Goal: Task Accomplishment & Management: Manage account settings

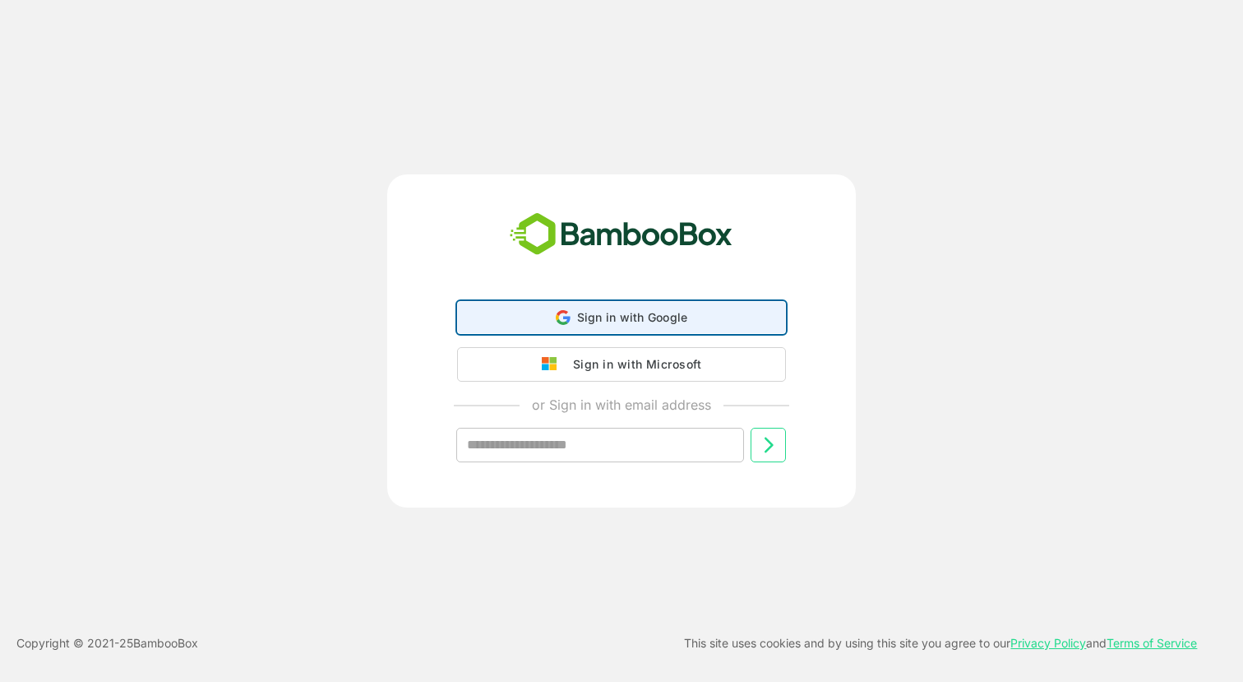
click at [572, 325] on div "Sign in with Google Sign in with Google. Opens in new tab" at bounding box center [622, 317] width 308 height 31
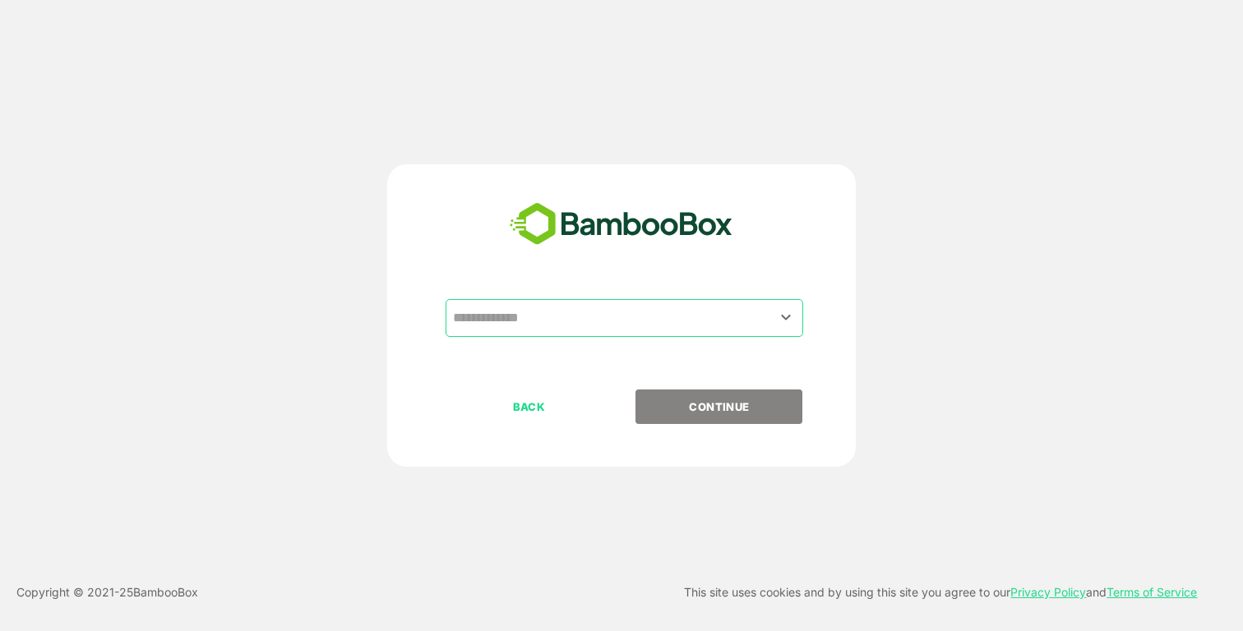
click at [552, 317] on input "text" at bounding box center [624, 318] width 351 height 31
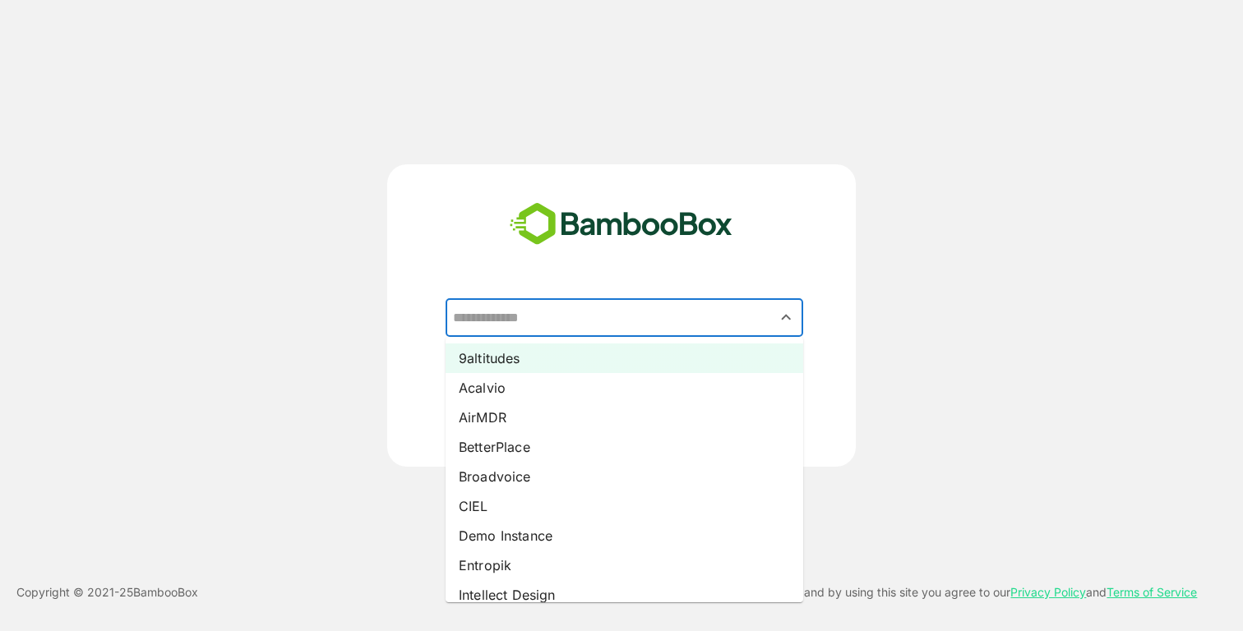
click at [533, 361] on li "9altitudes" at bounding box center [625, 359] width 358 height 30
type input "**********"
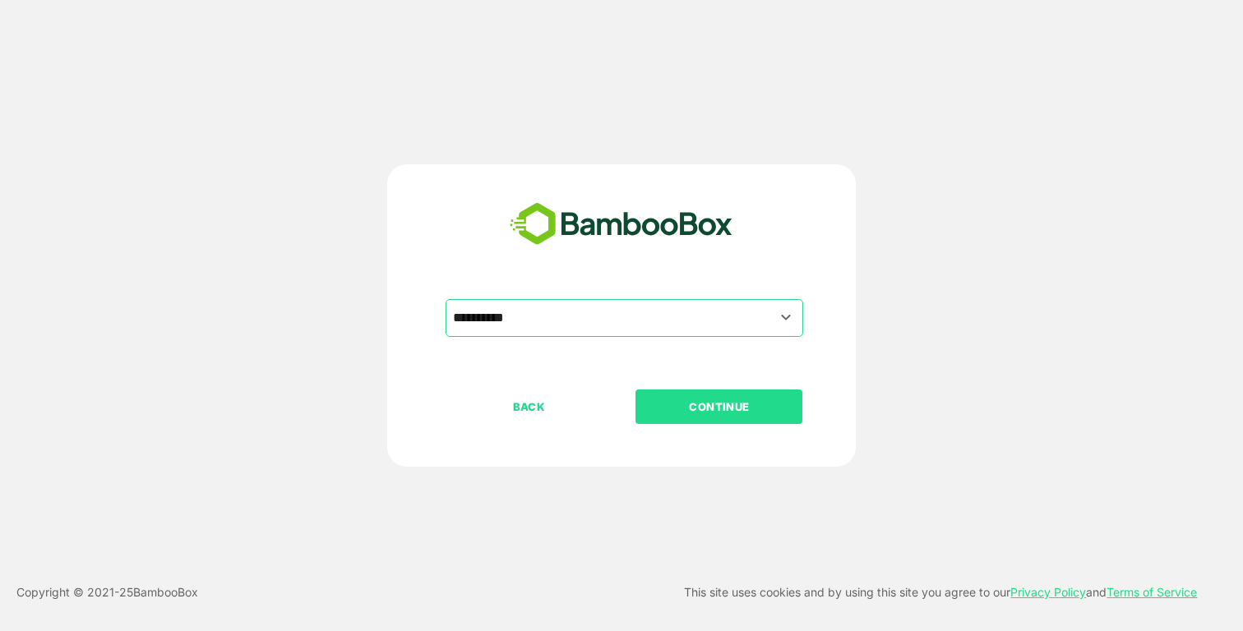
click at [706, 396] on button "CONTINUE" at bounding box center [719, 407] width 167 height 35
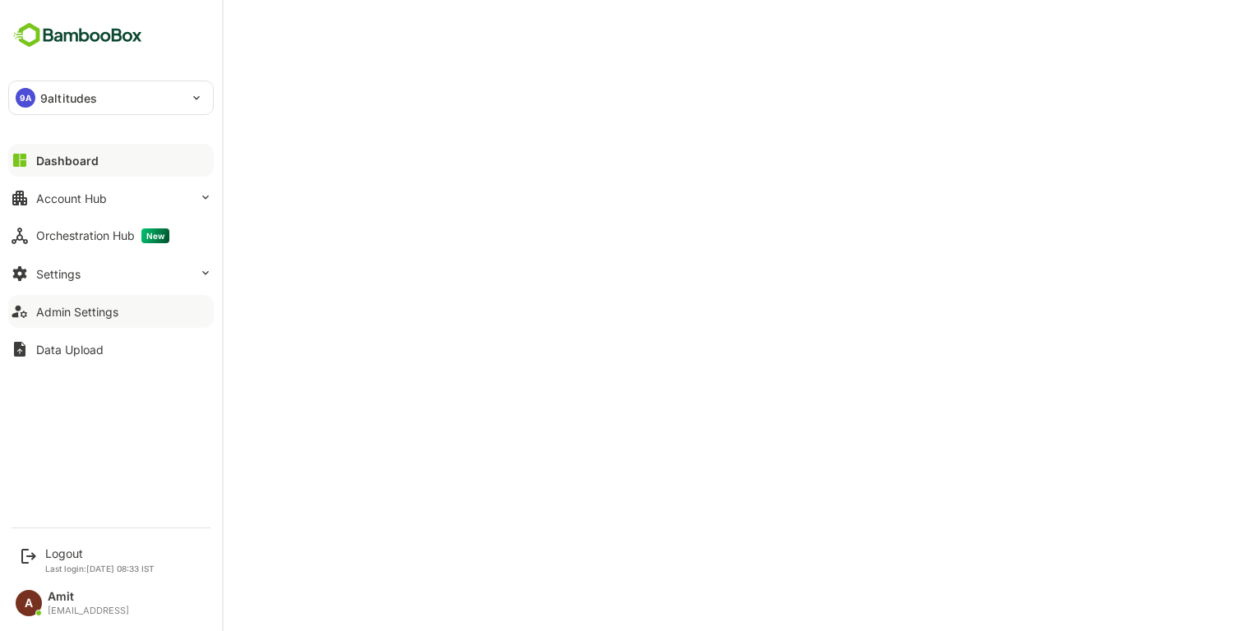
click at [78, 315] on div "Admin Settings" at bounding box center [77, 312] width 82 height 14
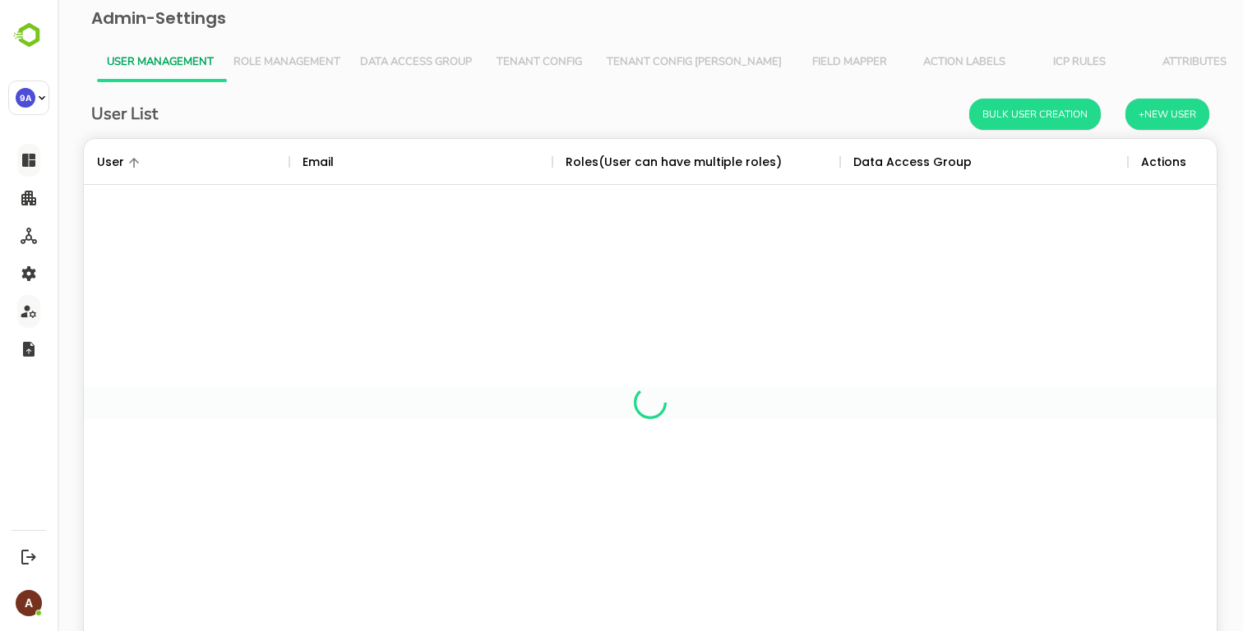
scroll to position [482, 1133]
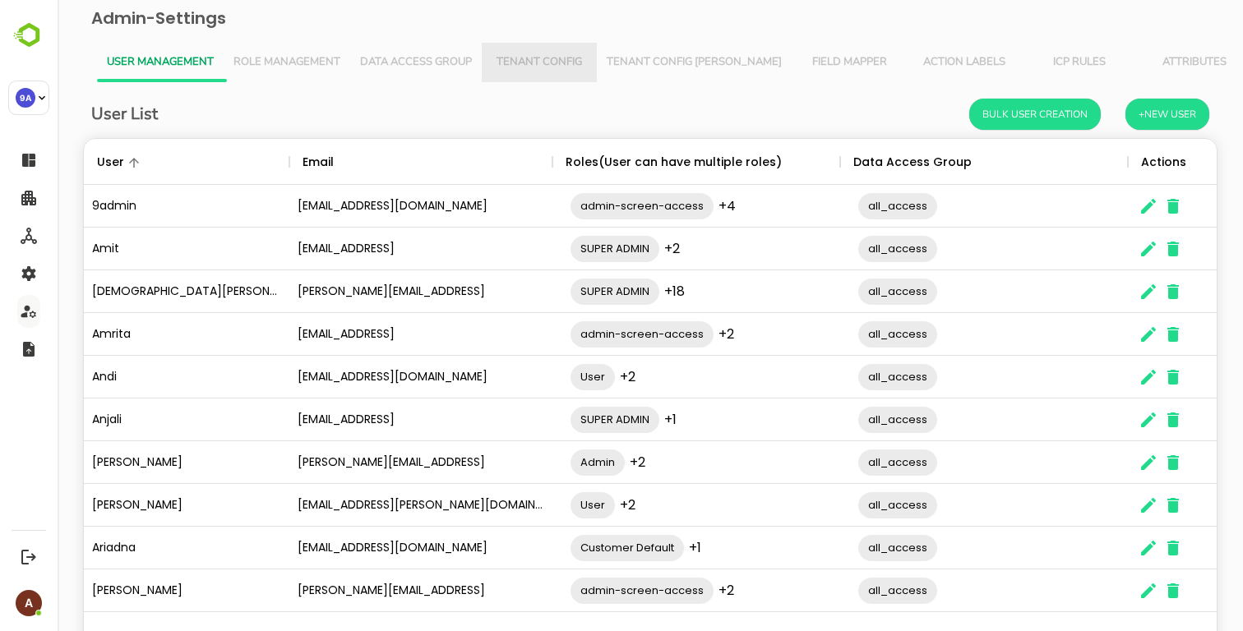
click at [531, 66] on span "Tenant Config" at bounding box center [539, 62] width 95 height 13
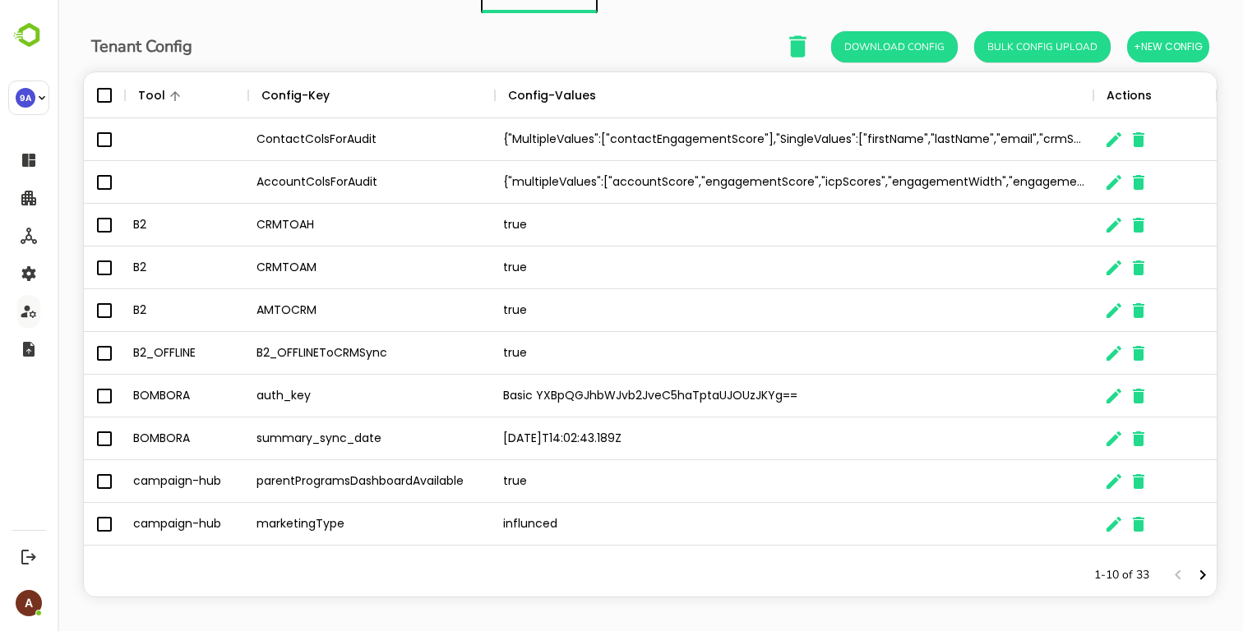
scroll to position [76, 0]
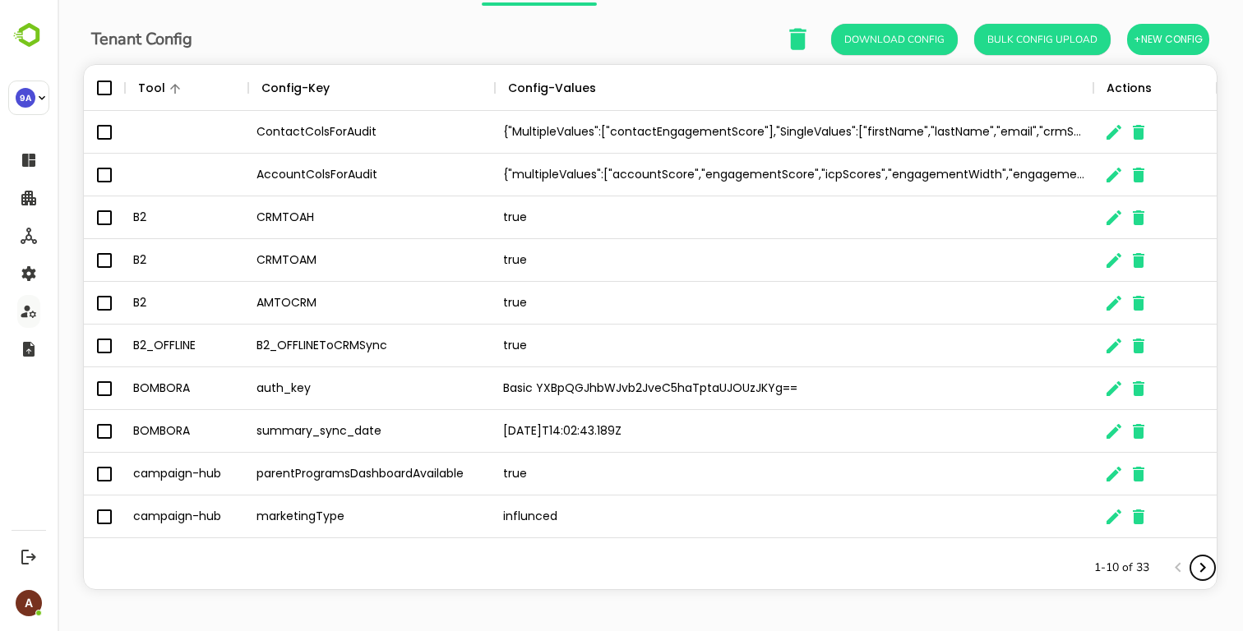
click at [1200, 566] on icon "Next page" at bounding box center [1203, 568] width 20 height 20
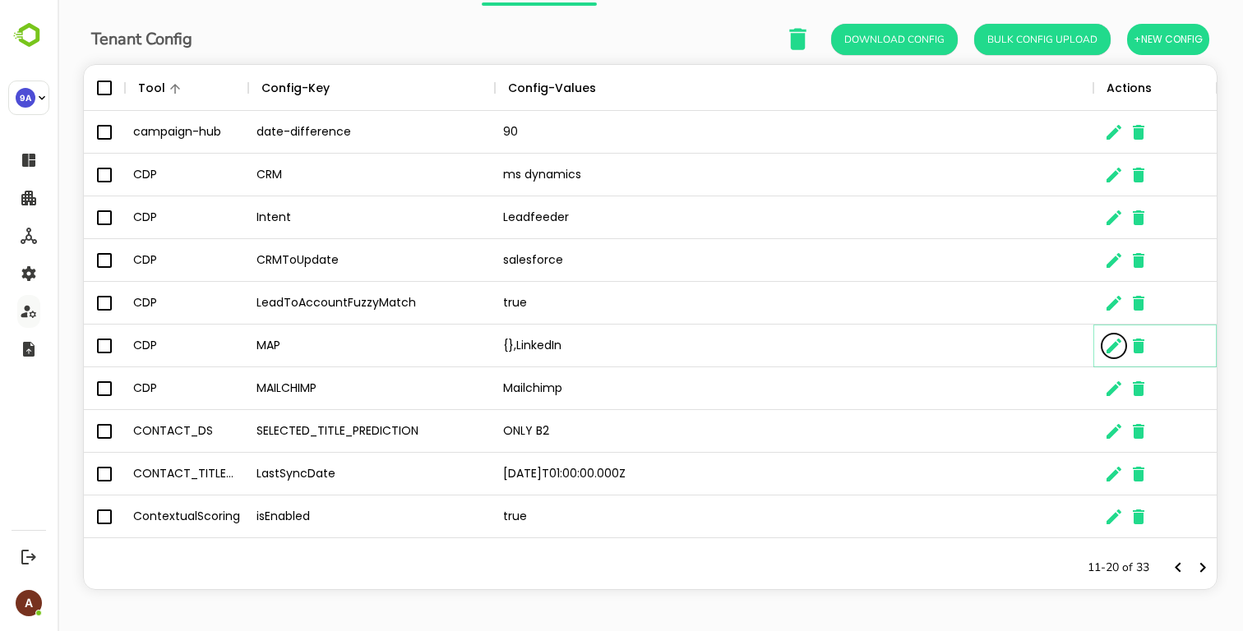
click at [1114, 347] on icon "The User Data" at bounding box center [1114, 346] width 15 height 15
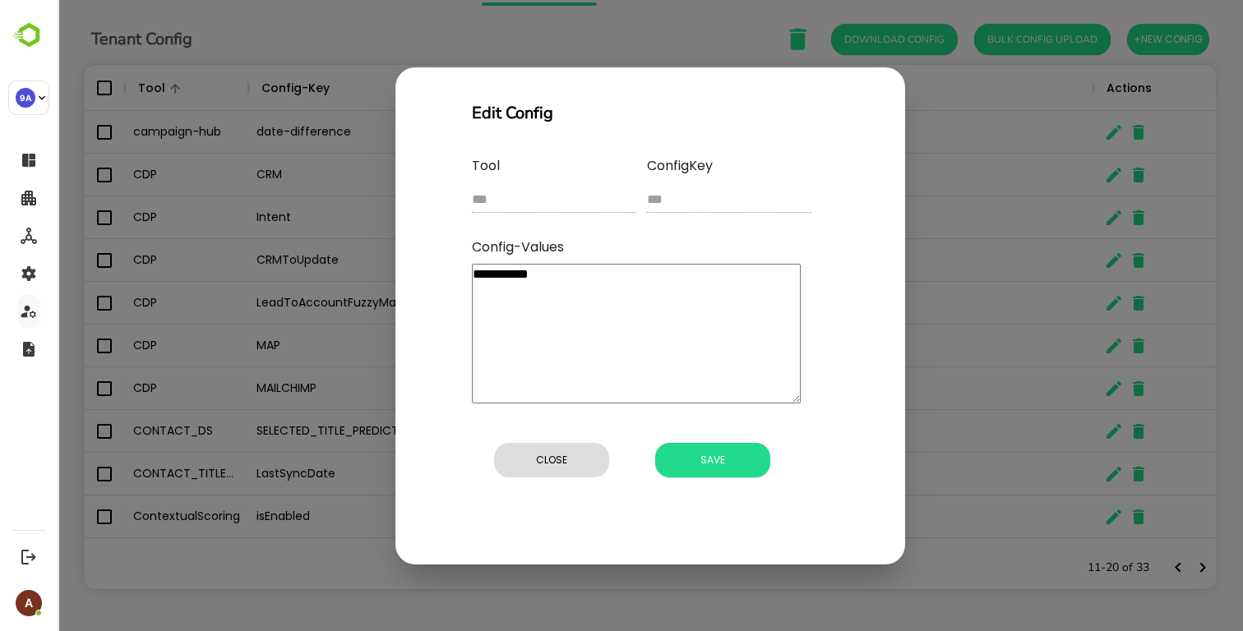
drag, startPoint x: 623, startPoint y: 276, endPoint x: 491, endPoint y: 278, distance: 132.4
click at [491, 278] on textarea "**********" at bounding box center [636, 334] width 329 height 140
type textarea "****"
type textarea "*"
type textarea "***"
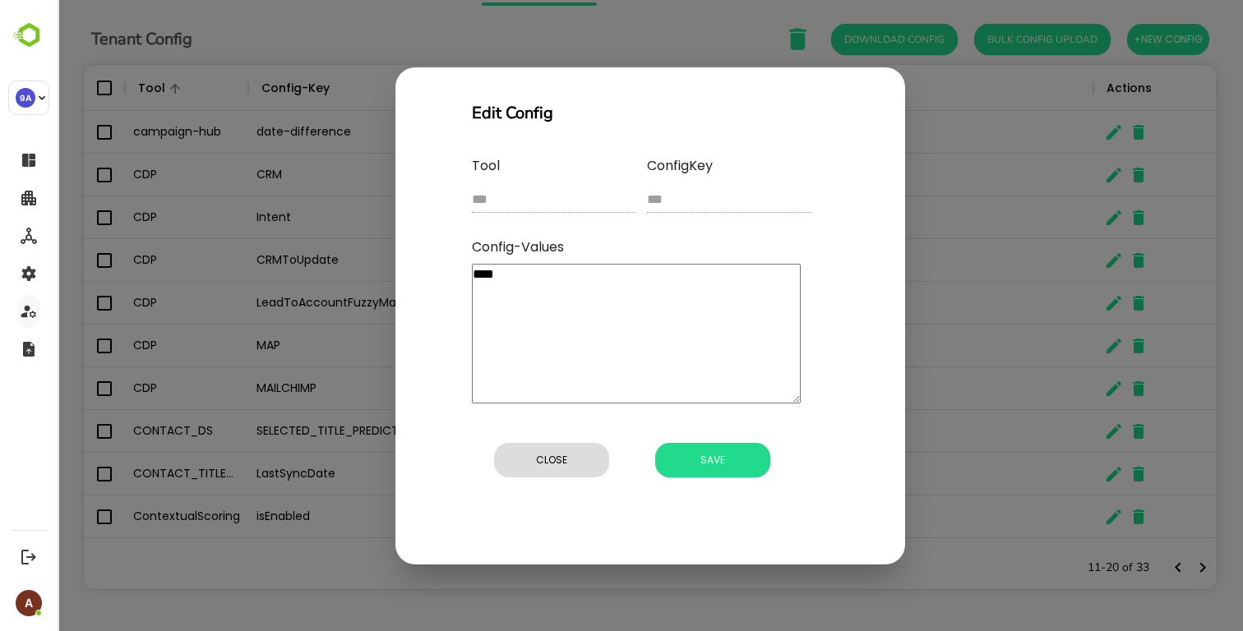
type textarea "*"
type textarea "**"
type textarea "*"
type textarea "**"
click at [718, 460] on span "Save" at bounding box center [713, 460] width 99 height 21
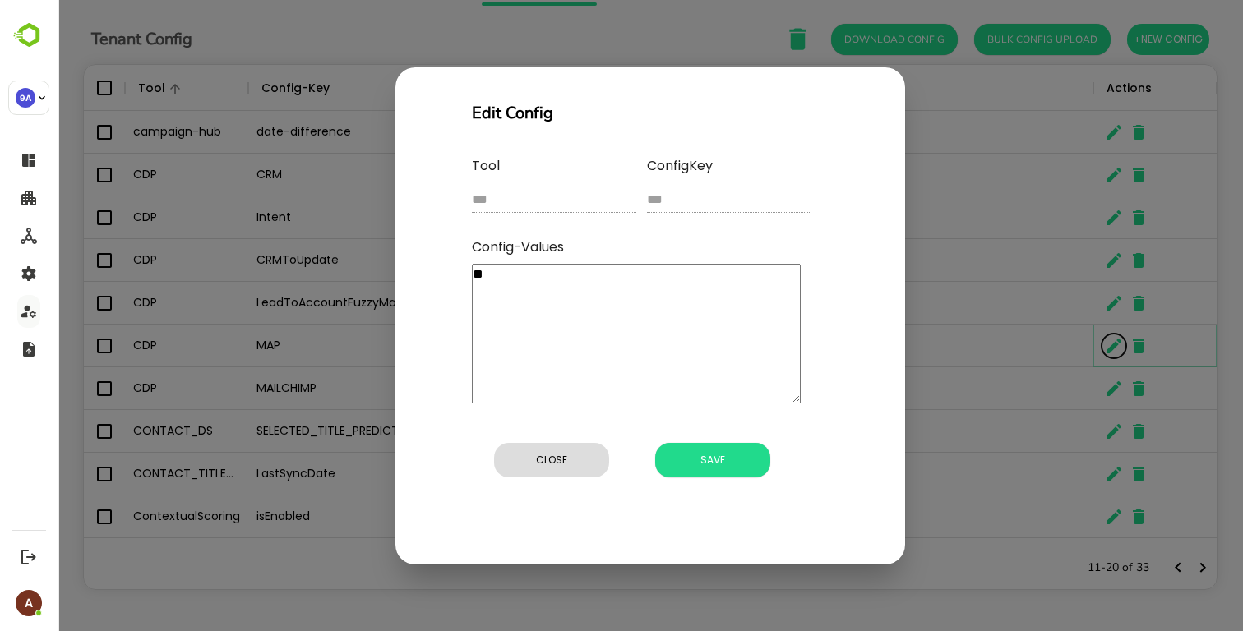
type textarea "*"
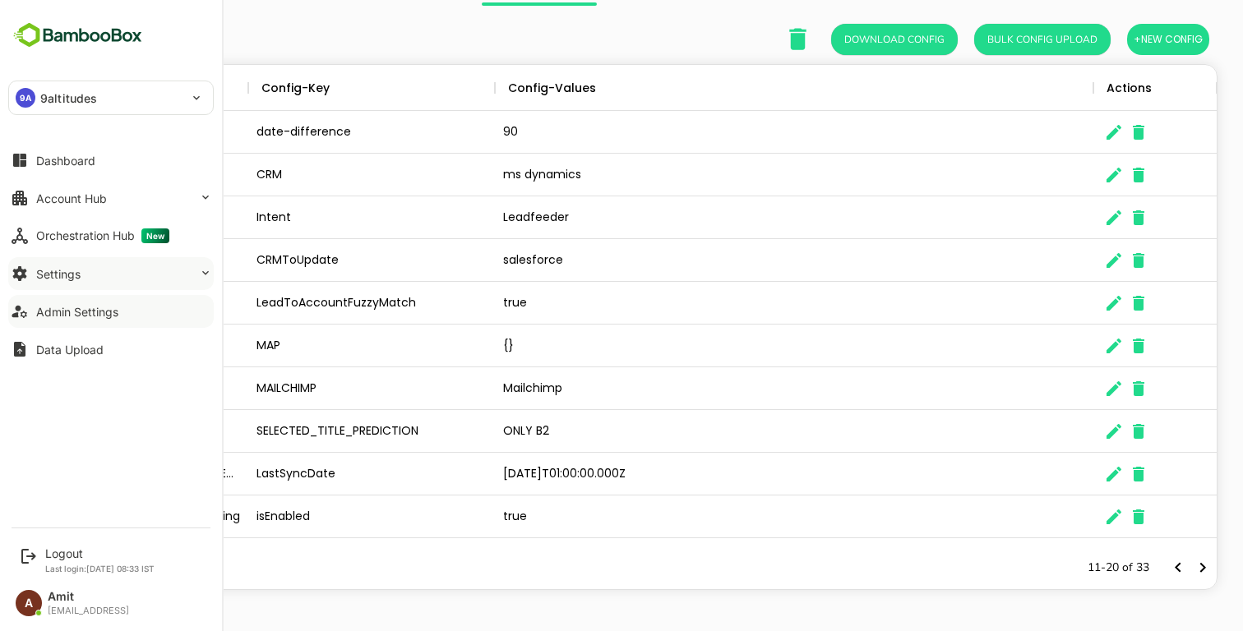
click at [97, 280] on button "Settings" at bounding box center [111, 273] width 206 height 33
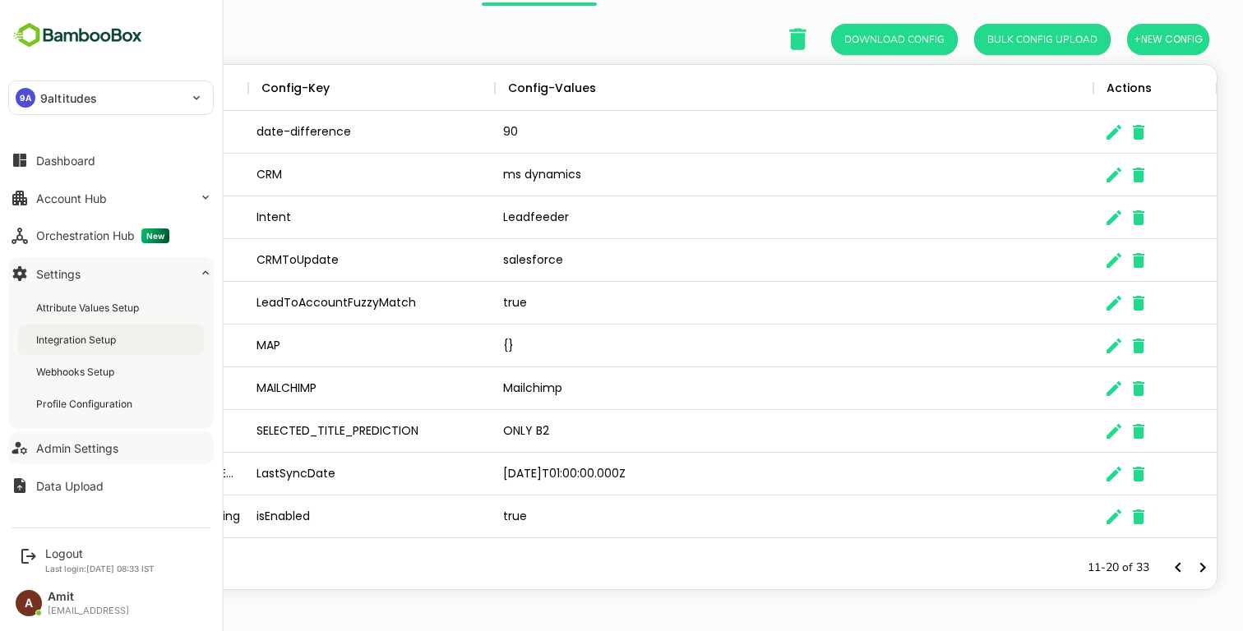
click at [91, 335] on div "Integration Setup" at bounding box center [77, 340] width 83 height 14
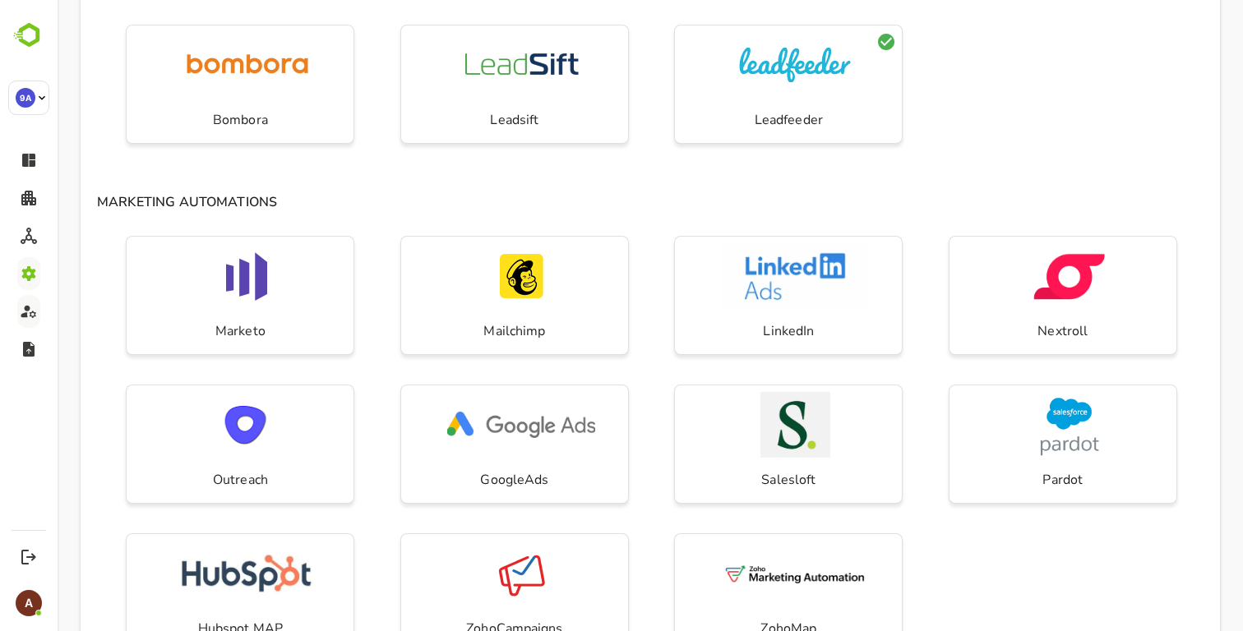
scroll to position [394, 0]
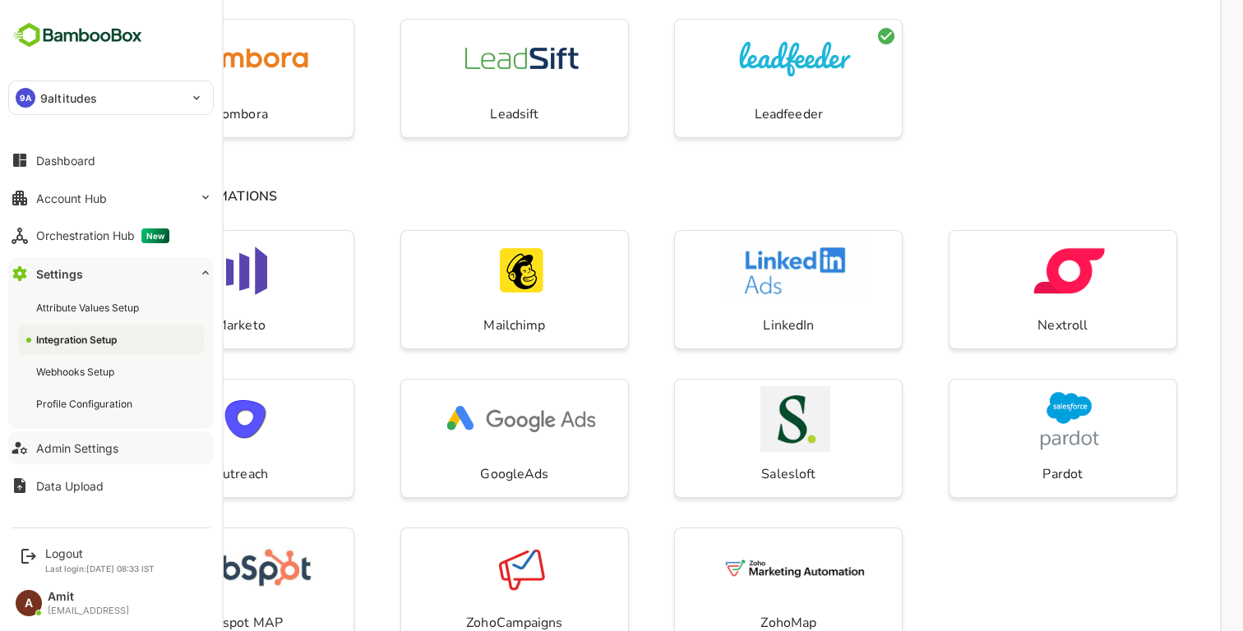
click at [64, 446] on div "Admin Settings" at bounding box center [77, 449] width 82 height 14
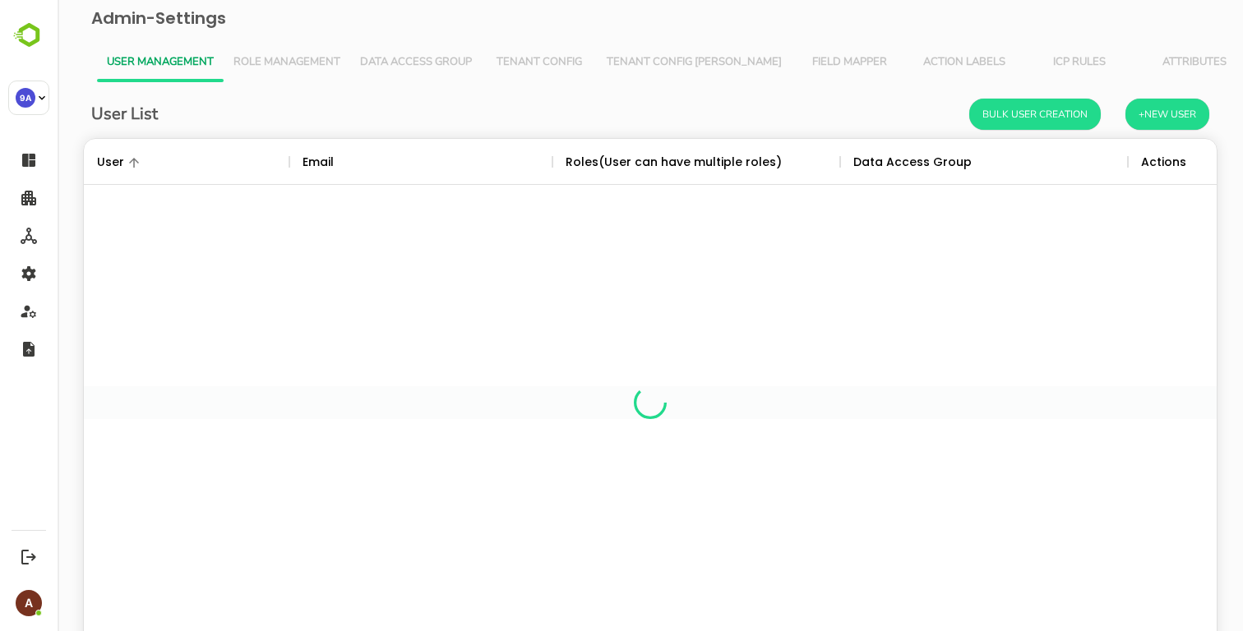
scroll to position [482, 1133]
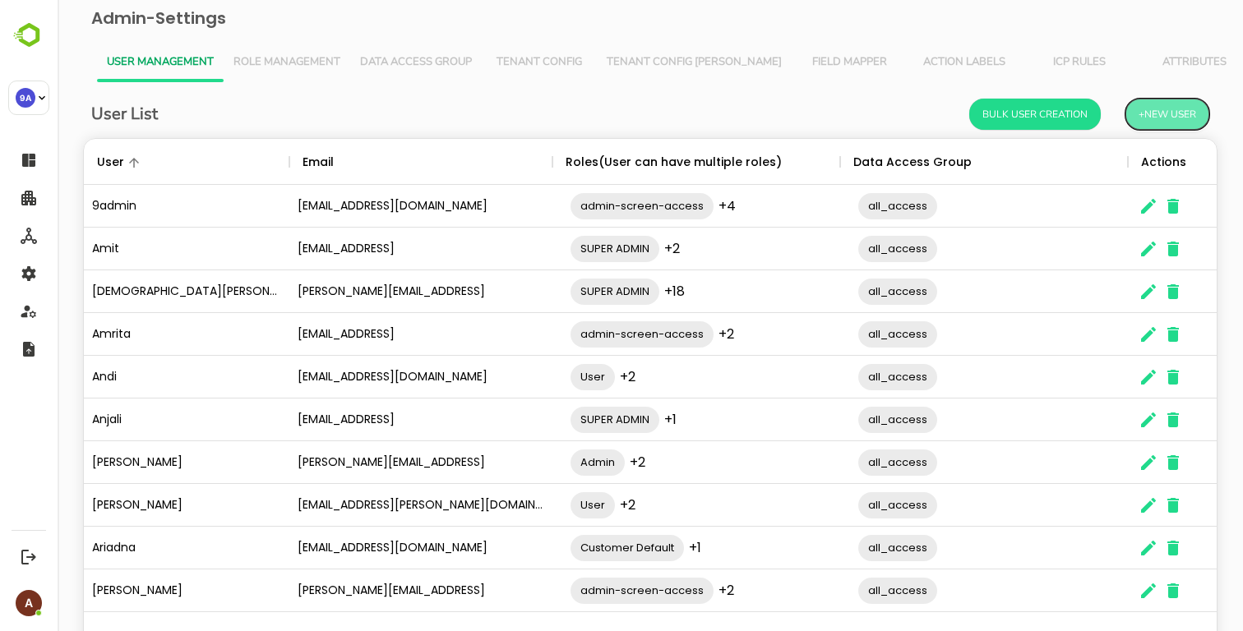
click at [1148, 107] on button "+New User" at bounding box center [1168, 114] width 84 height 31
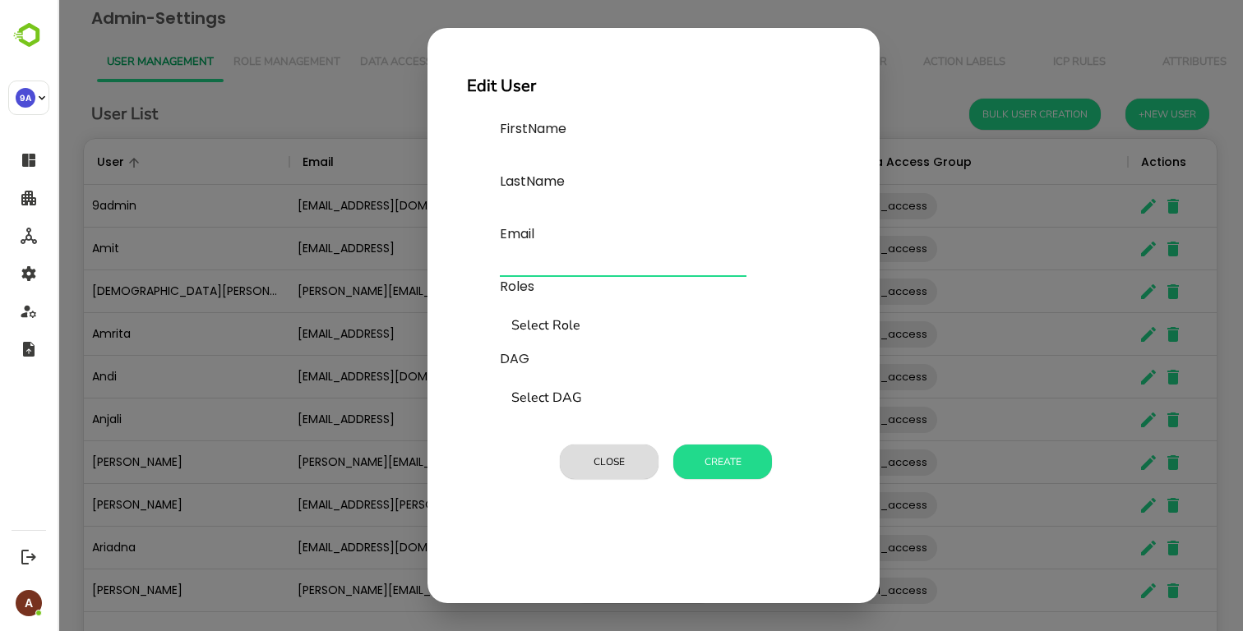
click at [542, 266] on input "text" at bounding box center [623, 264] width 247 height 26
paste input "**********"
type input "**********"
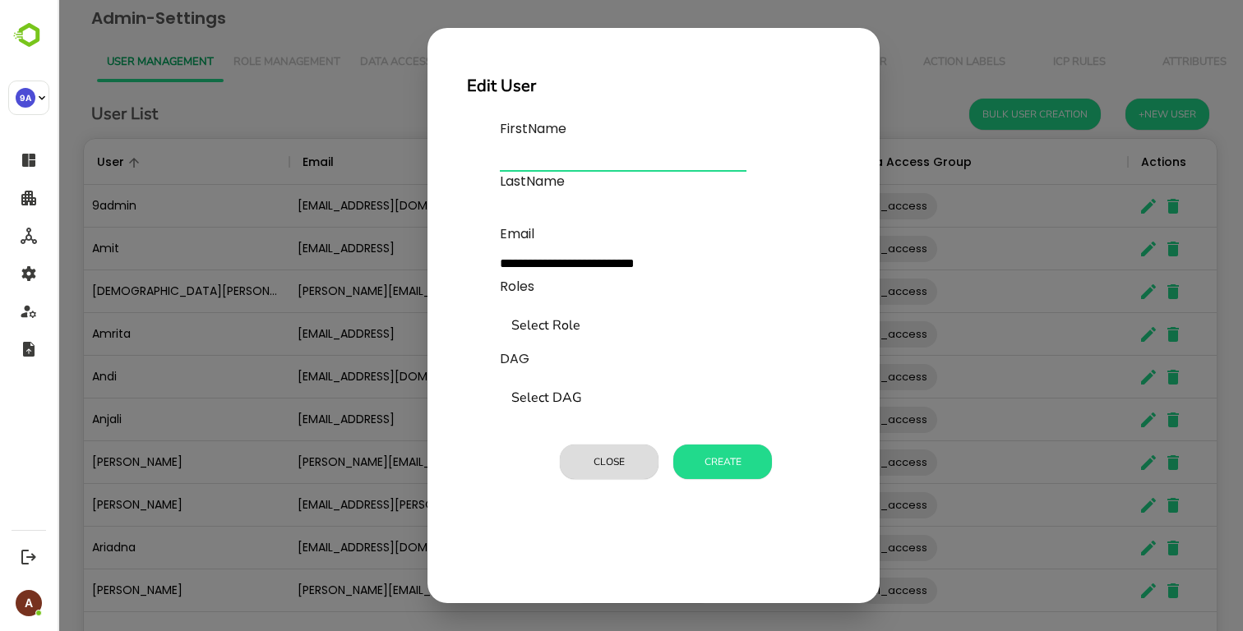
click at [560, 162] on input "text" at bounding box center [623, 159] width 247 height 26
type input "******"
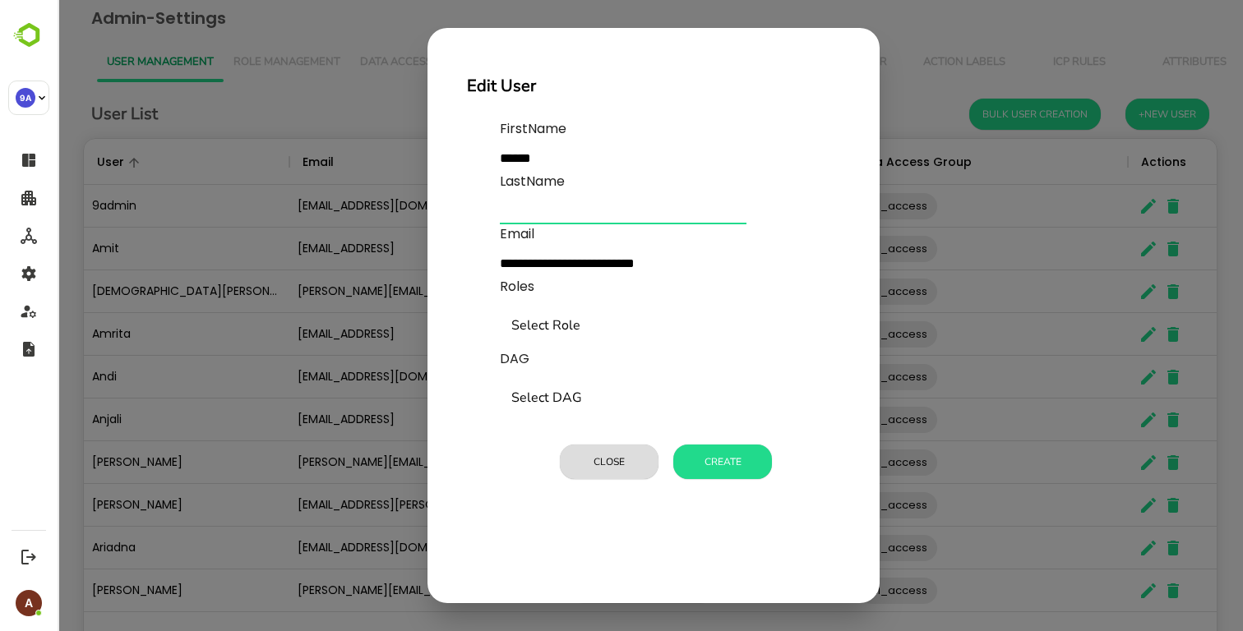
click at [555, 219] on input "text" at bounding box center [623, 211] width 247 height 26
type input "*****"
click at [566, 328] on input "Select Role" at bounding box center [664, 326] width 314 height 31
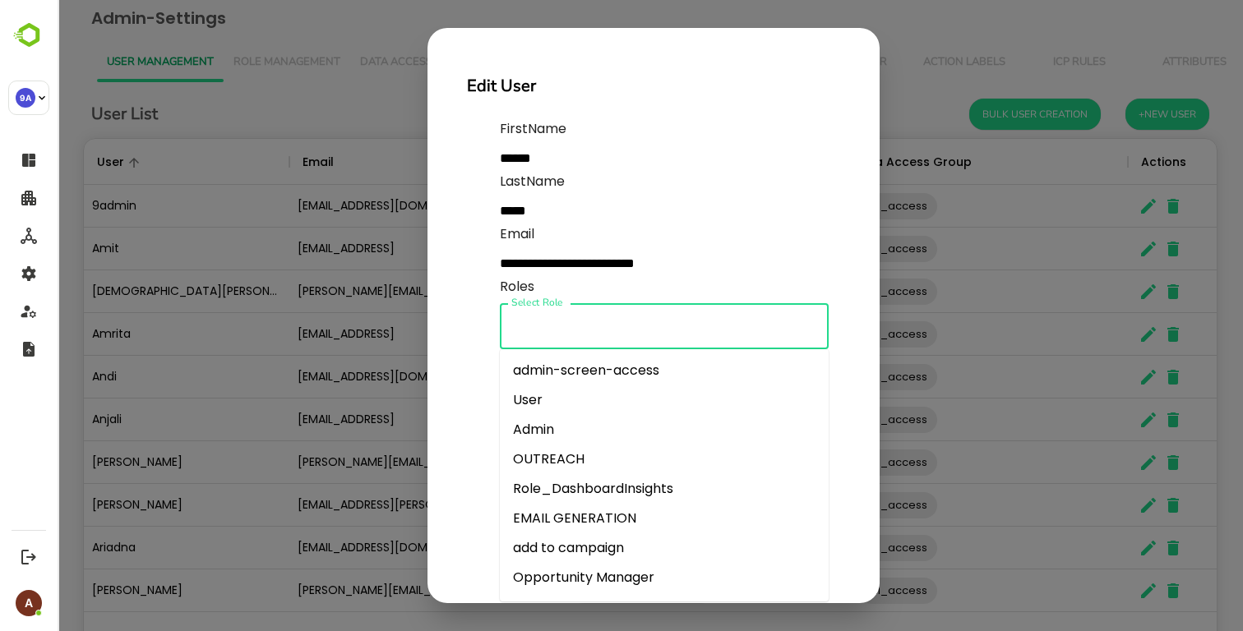
click at [558, 430] on li "Admin" at bounding box center [664, 430] width 329 height 30
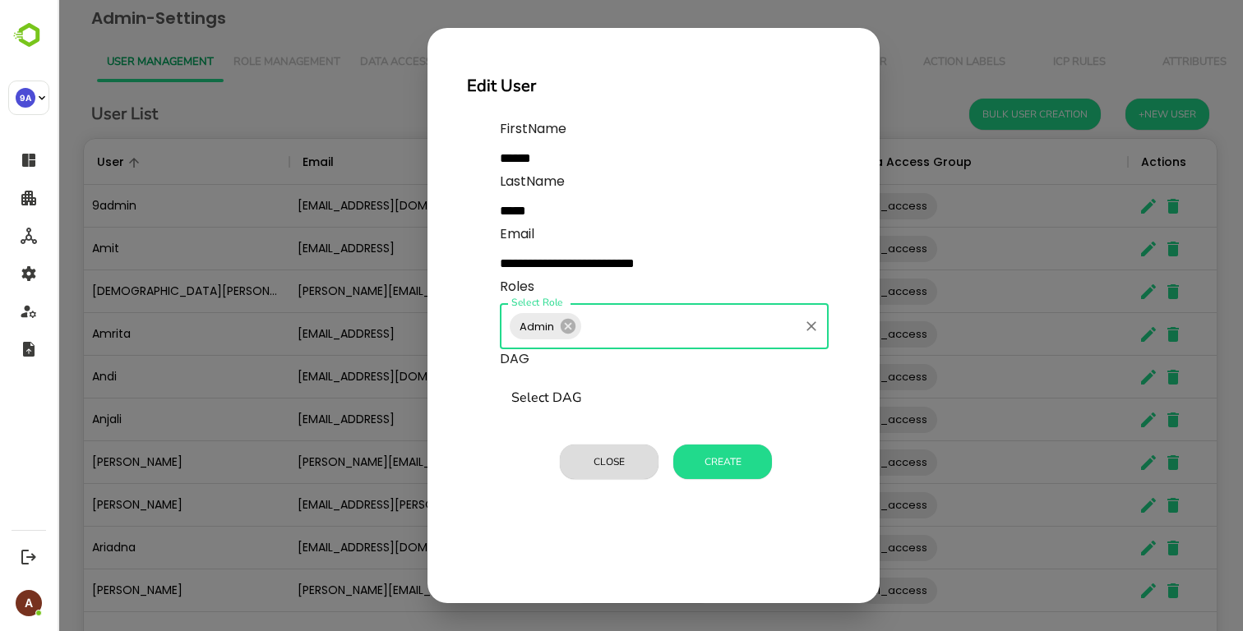
click at [619, 337] on input "Select Role" at bounding box center [690, 326] width 213 height 31
type input "*"
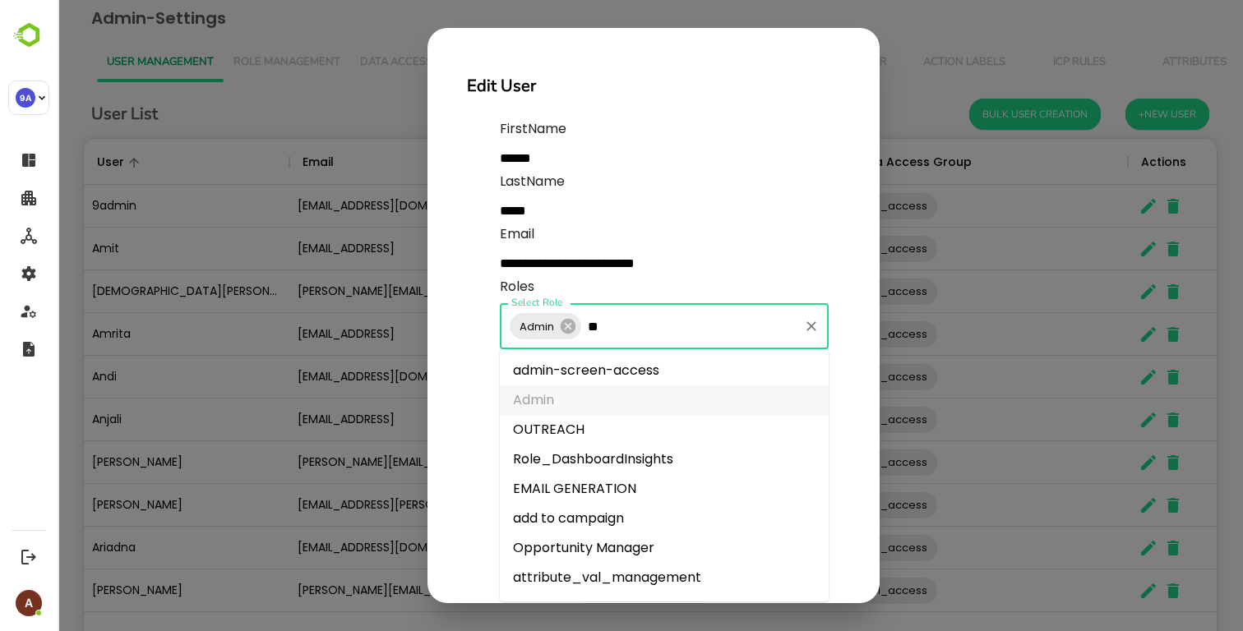
type input "***"
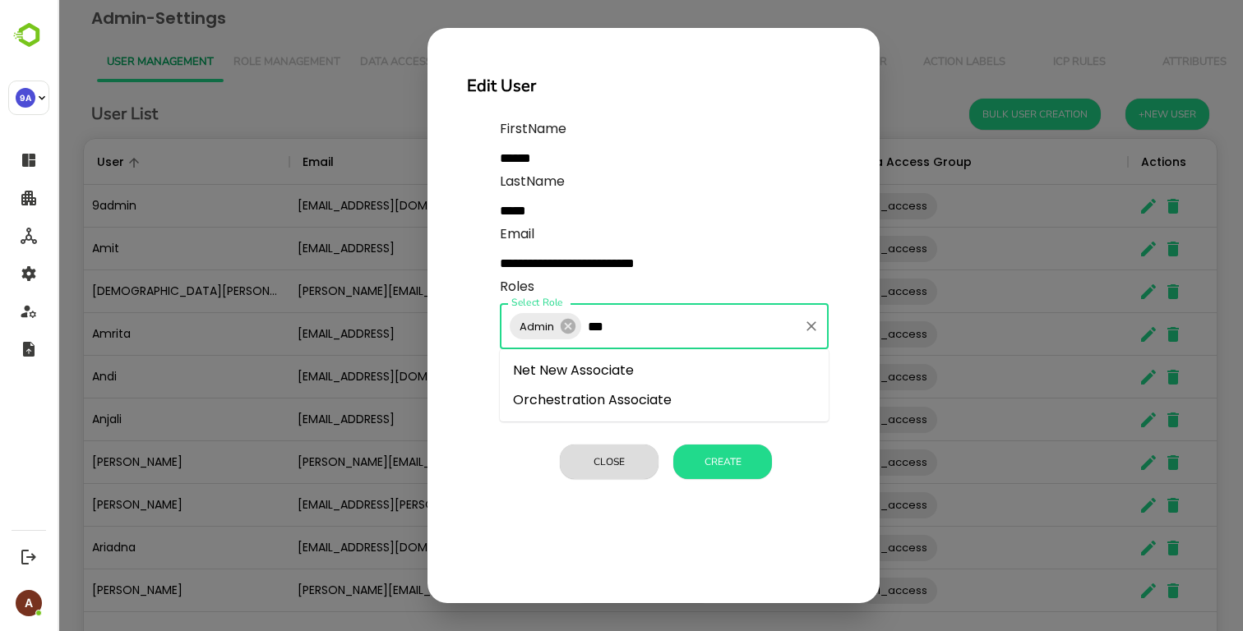
click at [607, 408] on li "Orchestration Associate" at bounding box center [664, 401] width 329 height 30
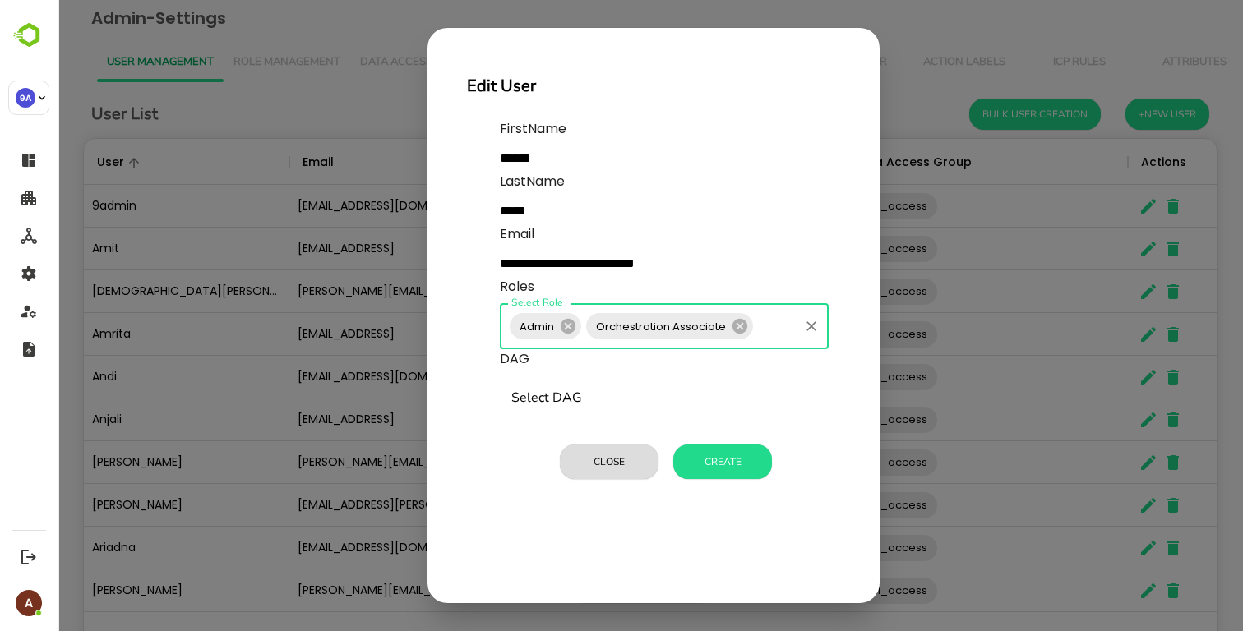
click at [622, 398] on input "Select DAG" at bounding box center [664, 398] width 314 height 31
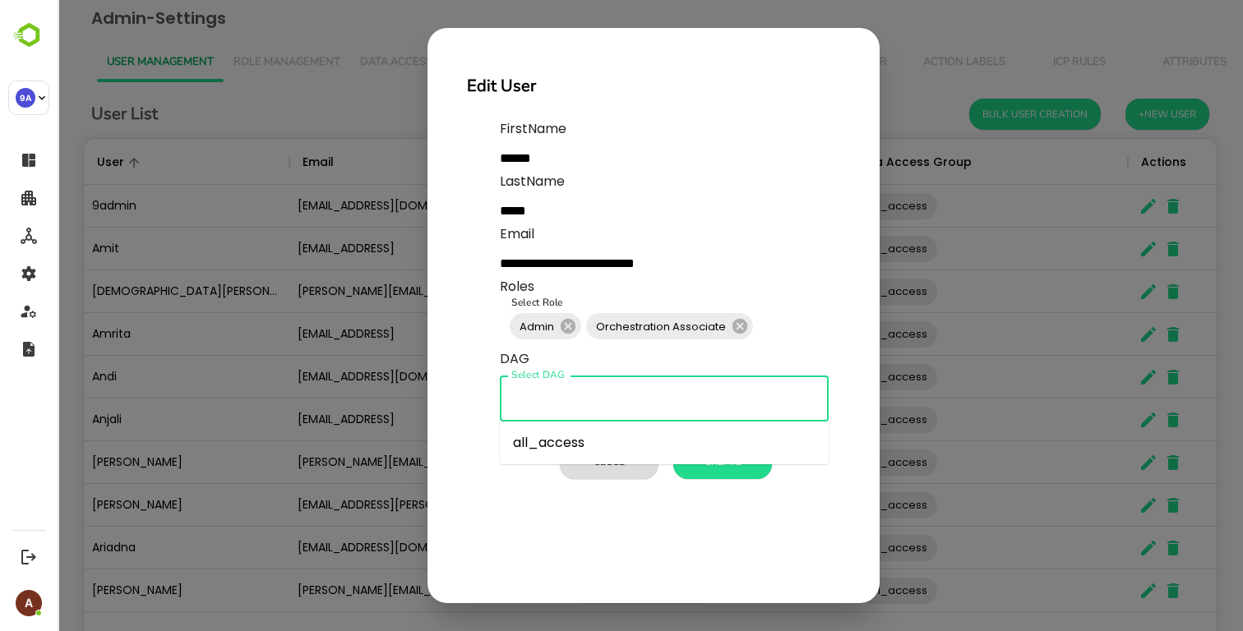
click at [586, 442] on li "all_access" at bounding box center [664, 443] width 329 height 30
type input "**********"
click at [729, 455] on button "Create" at bounding box center [722, 462] width 99 height 35
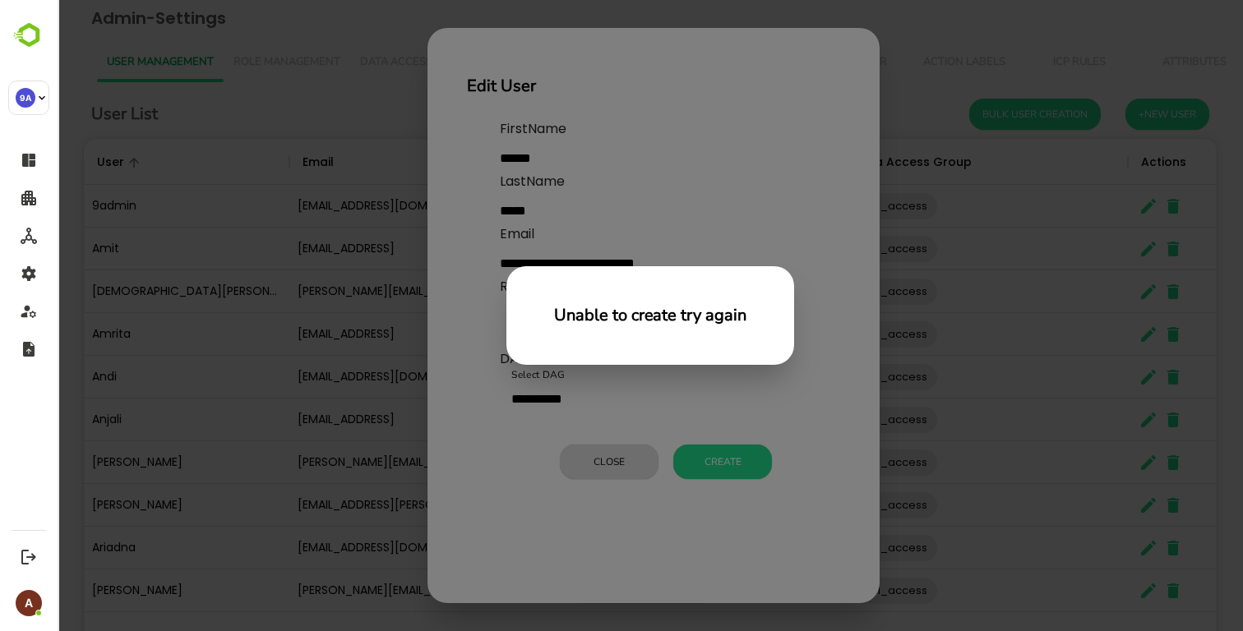
click at [807, 394] on div "Unable to create try again" at bounding box center [651, 315] width 1186 height 631
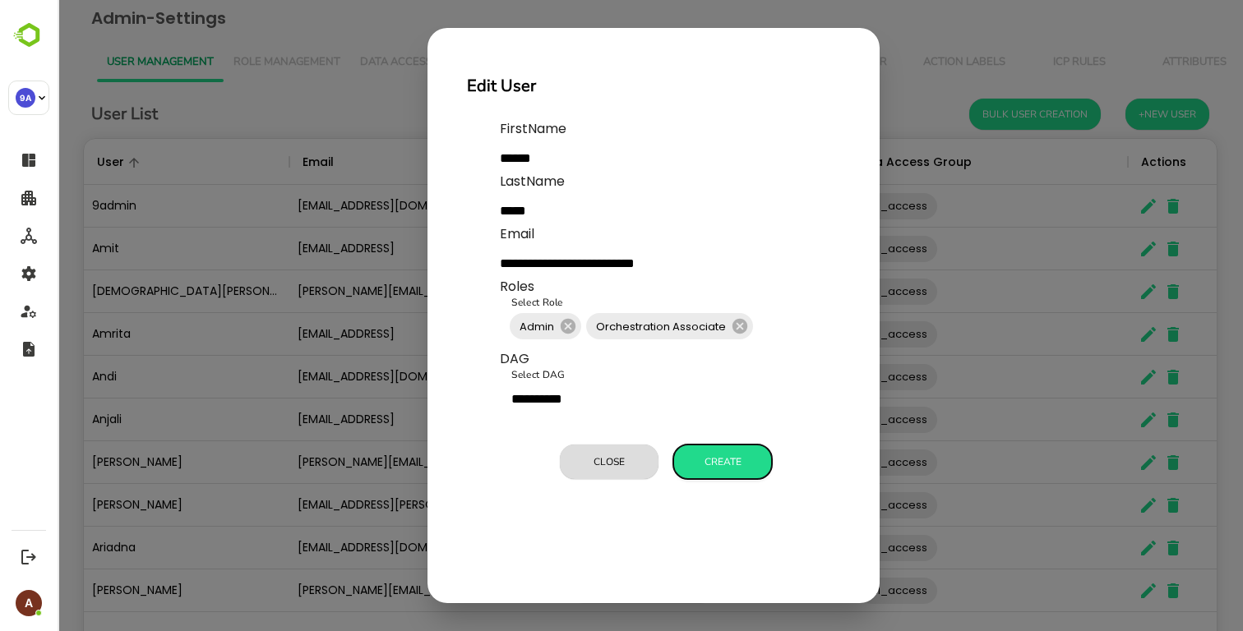
click at [723, 466] on button "Create" at bounding box center [722, 462] width 99 height 35
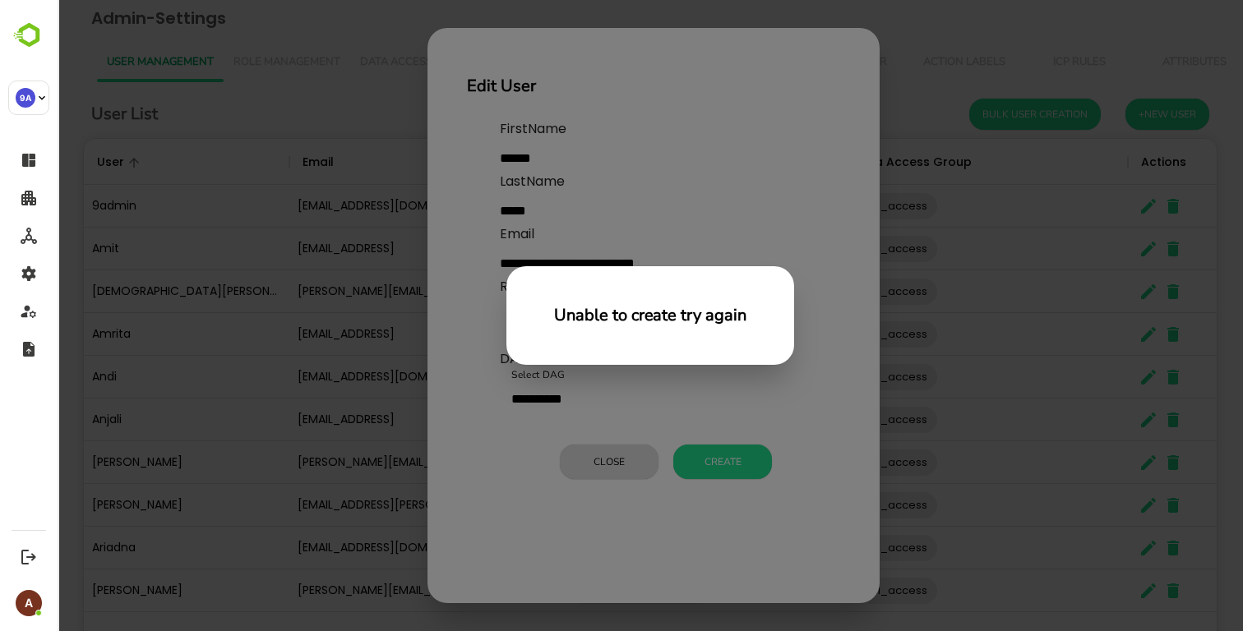
click at [725, 400] on div "Unable to create try again" at bounding box center [651, 315] width 1186 height 631
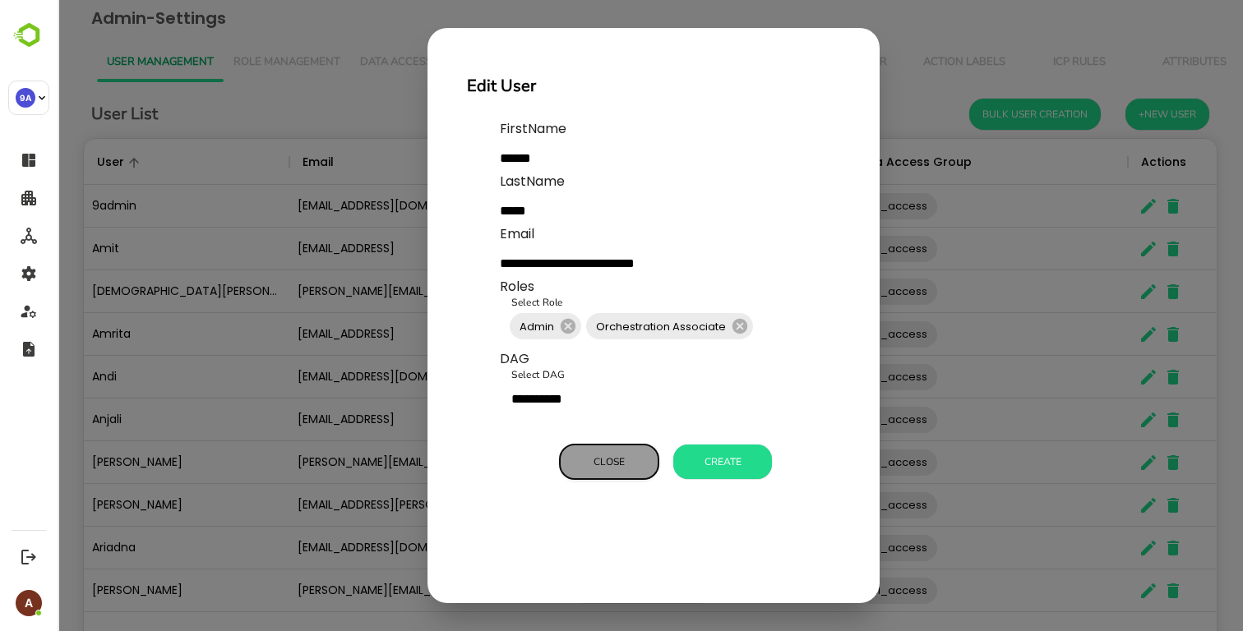
click at [631, 453] on button "Close" at bounding box center [609, 462] width 99 height 35
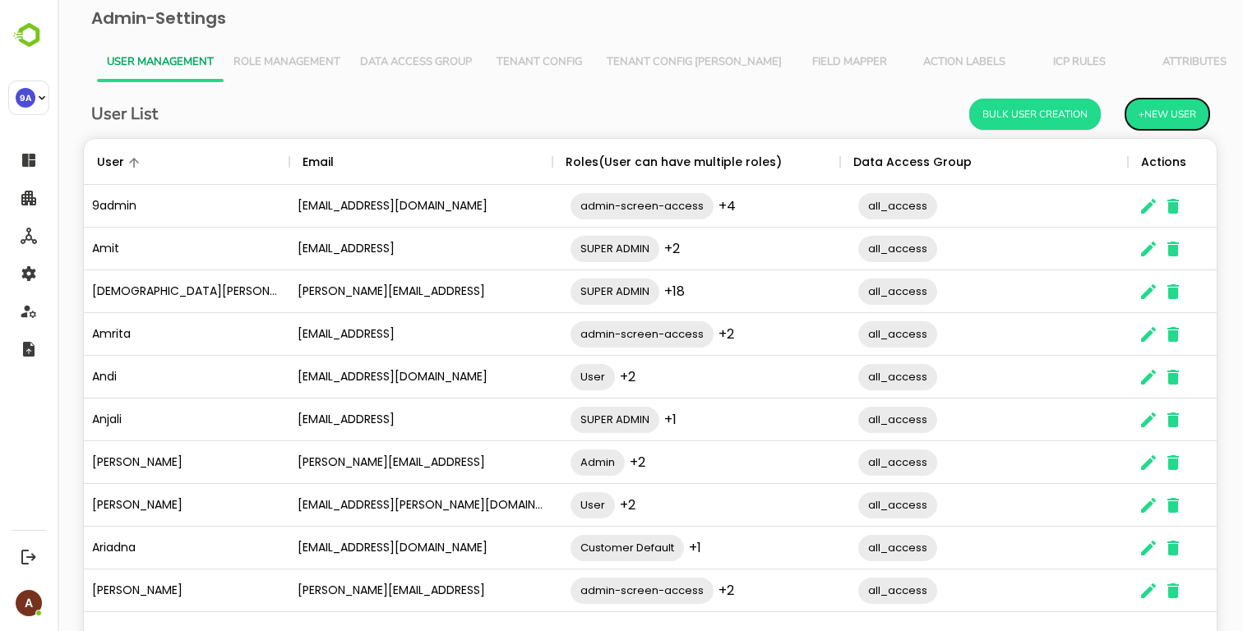
scroll to position [74, 0]
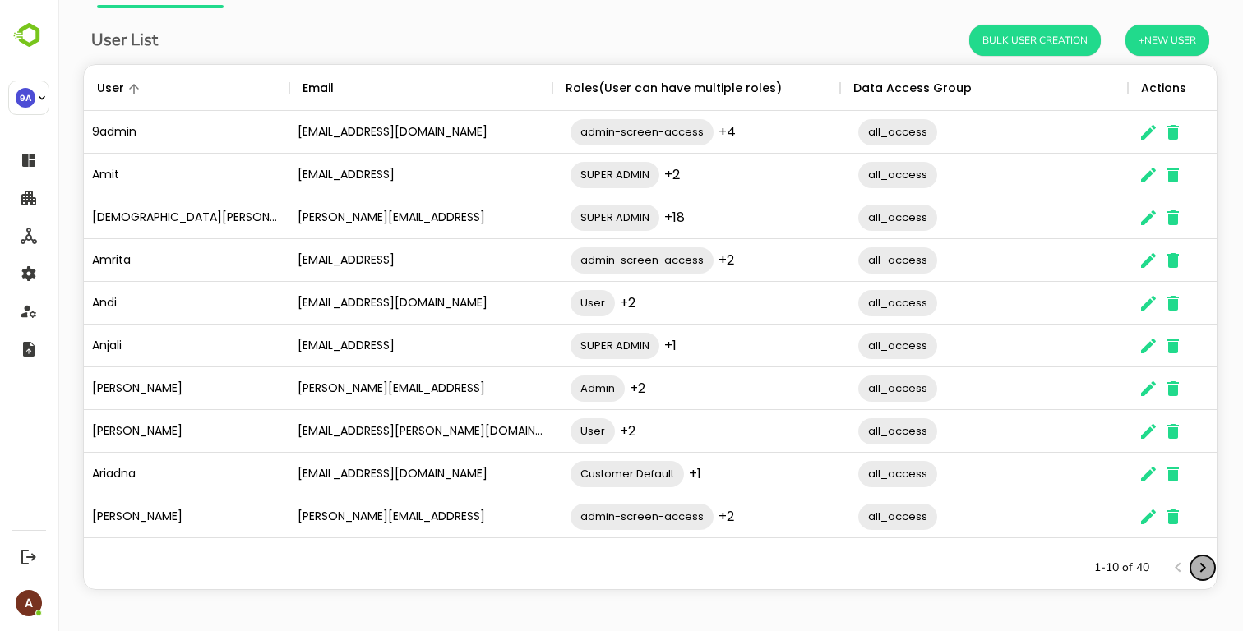
click at [1200, 573] on icon "Next page" at bounding box center [1203, 568] width 20 height 20
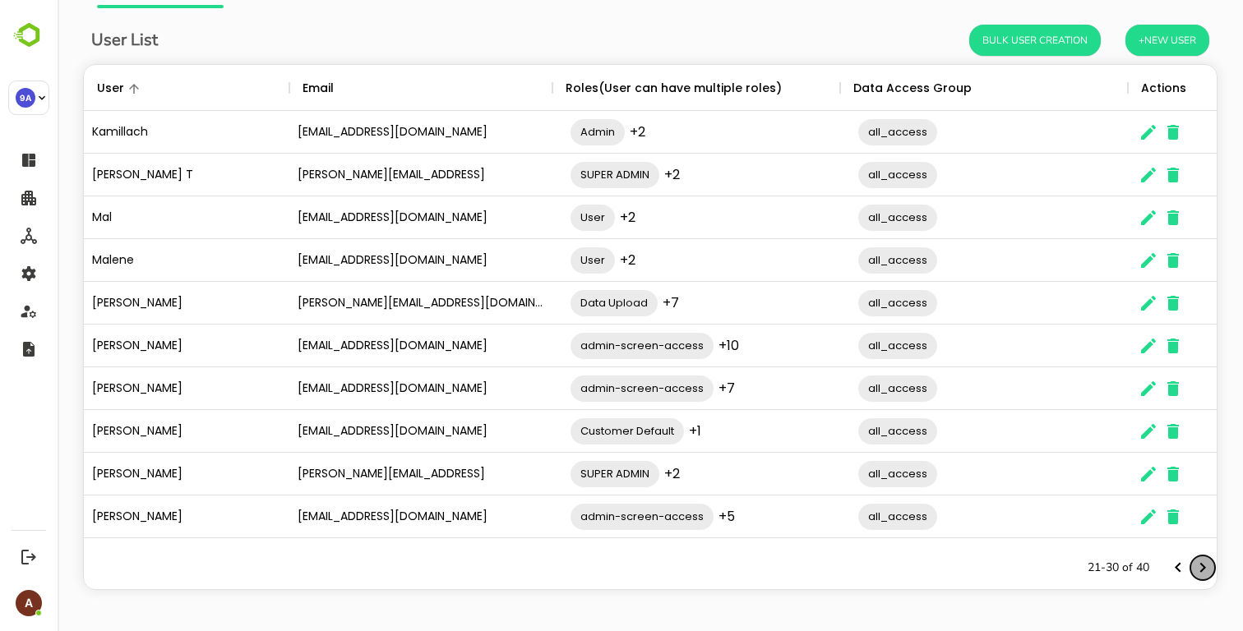
click at [1200, 573] on icon "Next page" at bounding box center [1203, 568] width 20 height 20
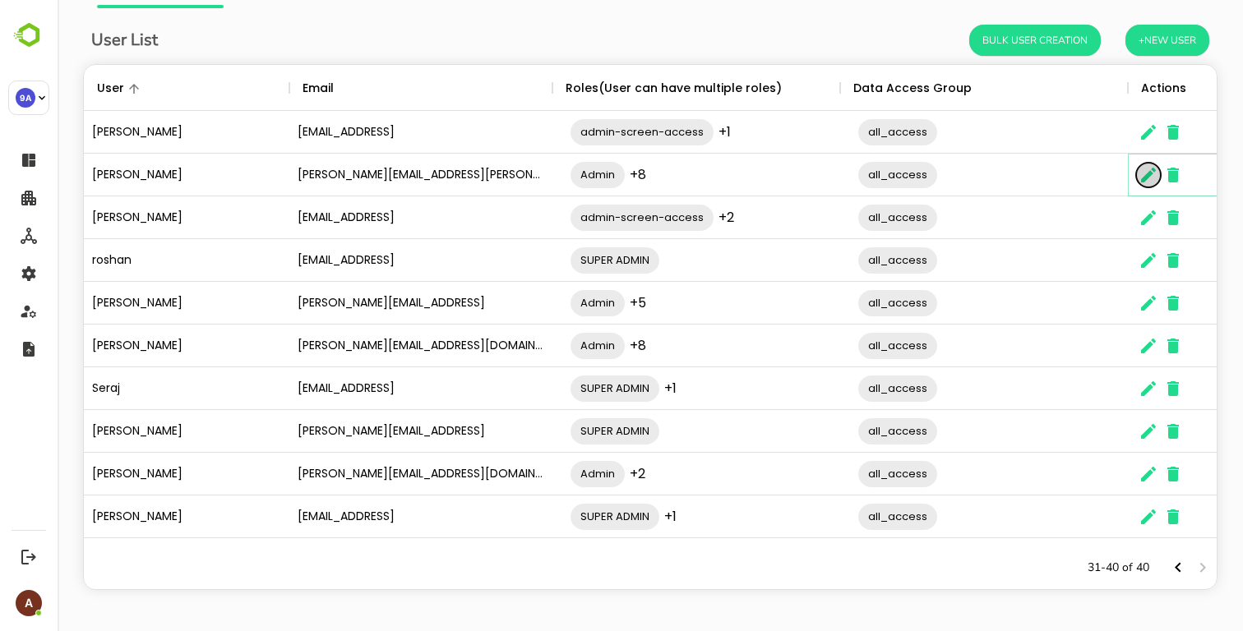
click at [1140, 176] on icon "The User Data" at bounding box center [1149, 175] width 20 height 20
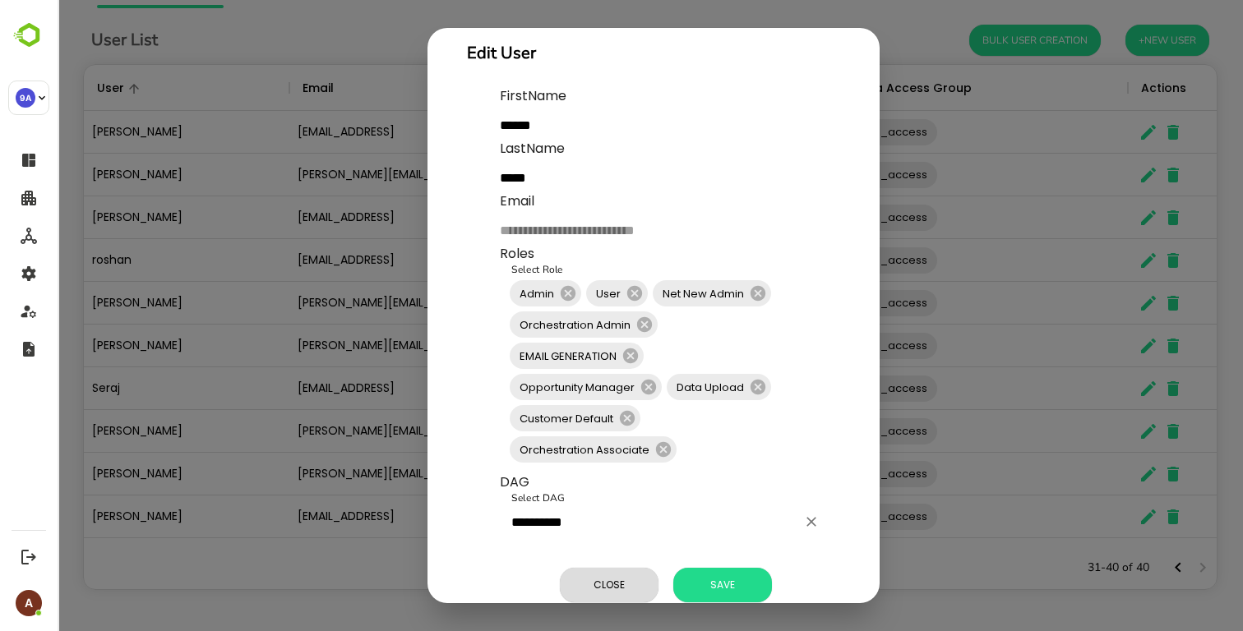
scroll to position [55, 0]
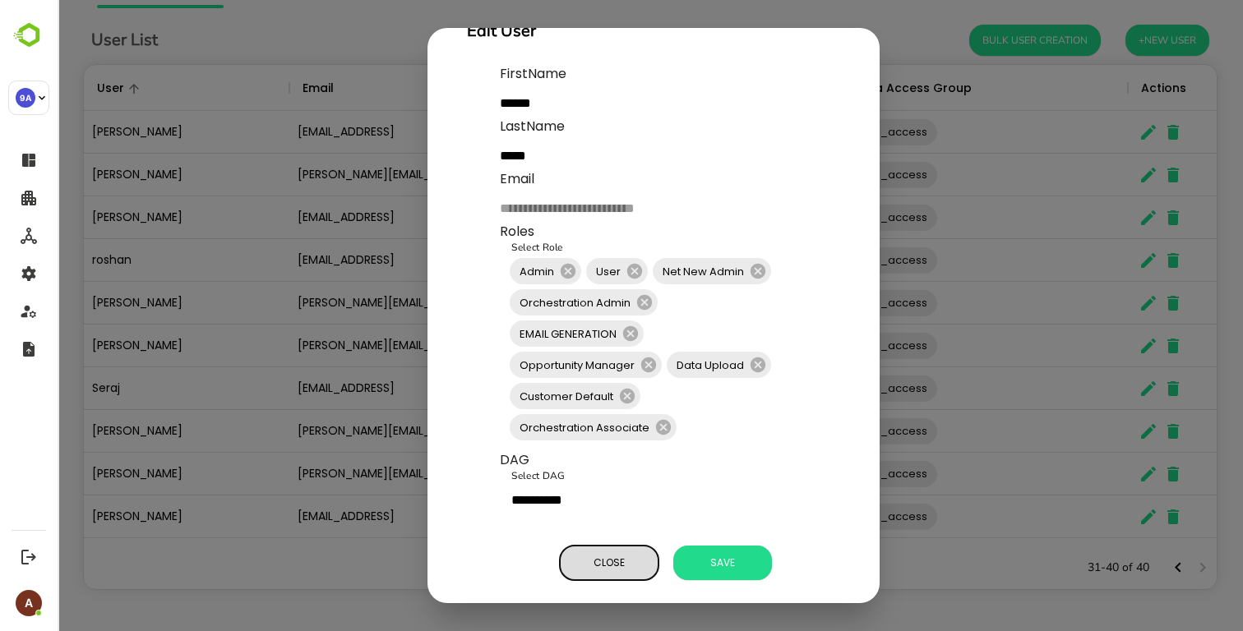
click at [608, 568] on span "Close" at bounding box center [609, 563] width 82 height 21
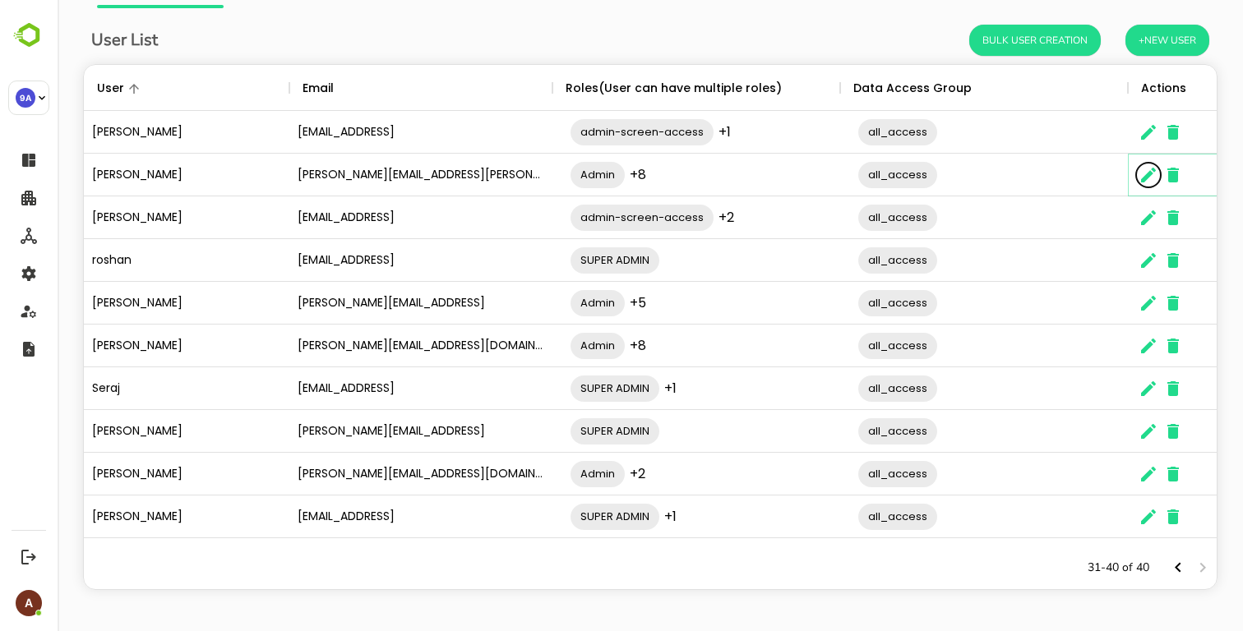
click at [1146, 174] on icon "The User Data" at bounding box center [1148, 175] width 15 height 15
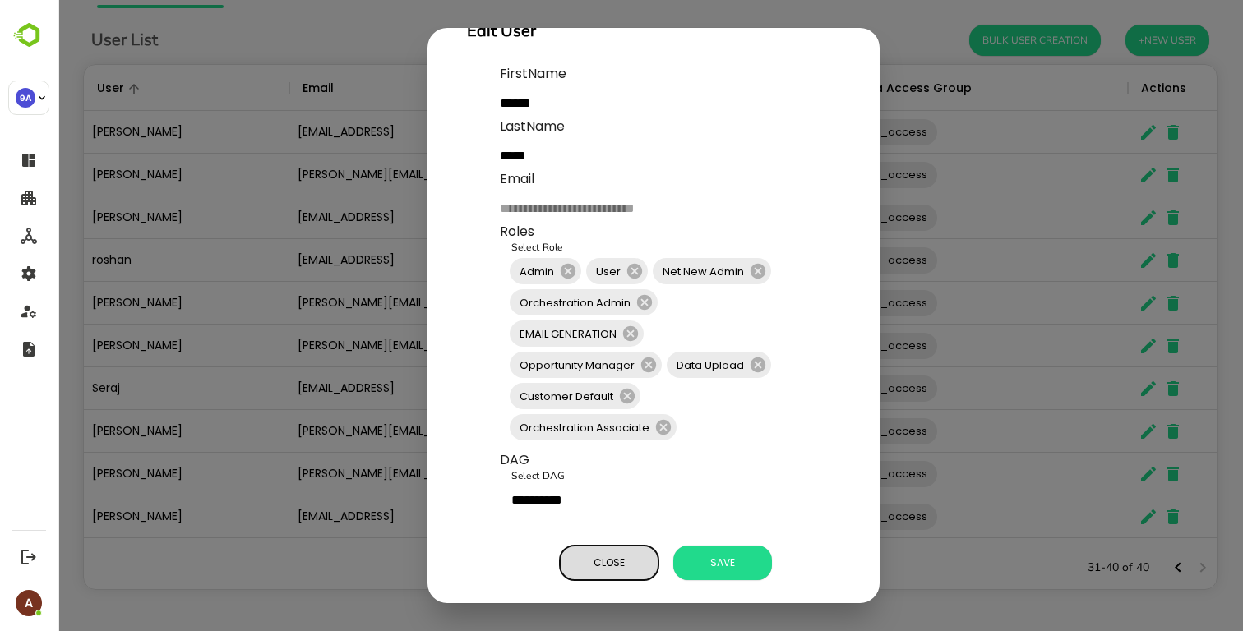
click at [585, 568] on span "Close" at bounding box center [609, 563] width 82 height 21
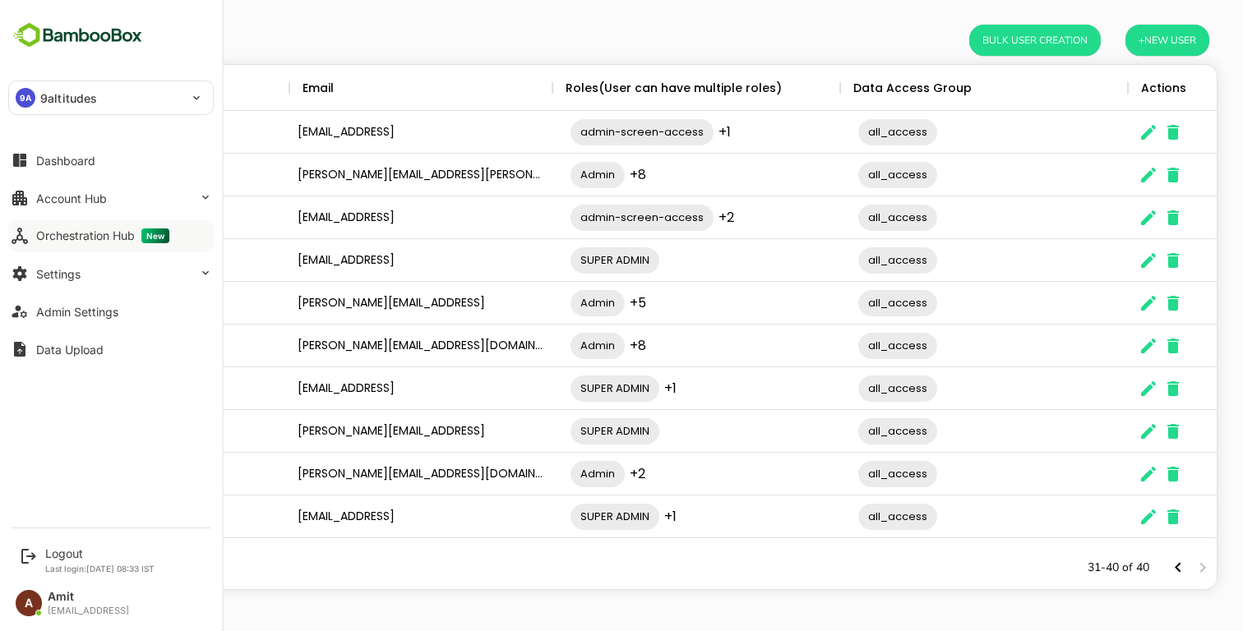
click at [78, 239] on div "Orchestration Hub New" at bounding box center [102, 236] width 133 height 15
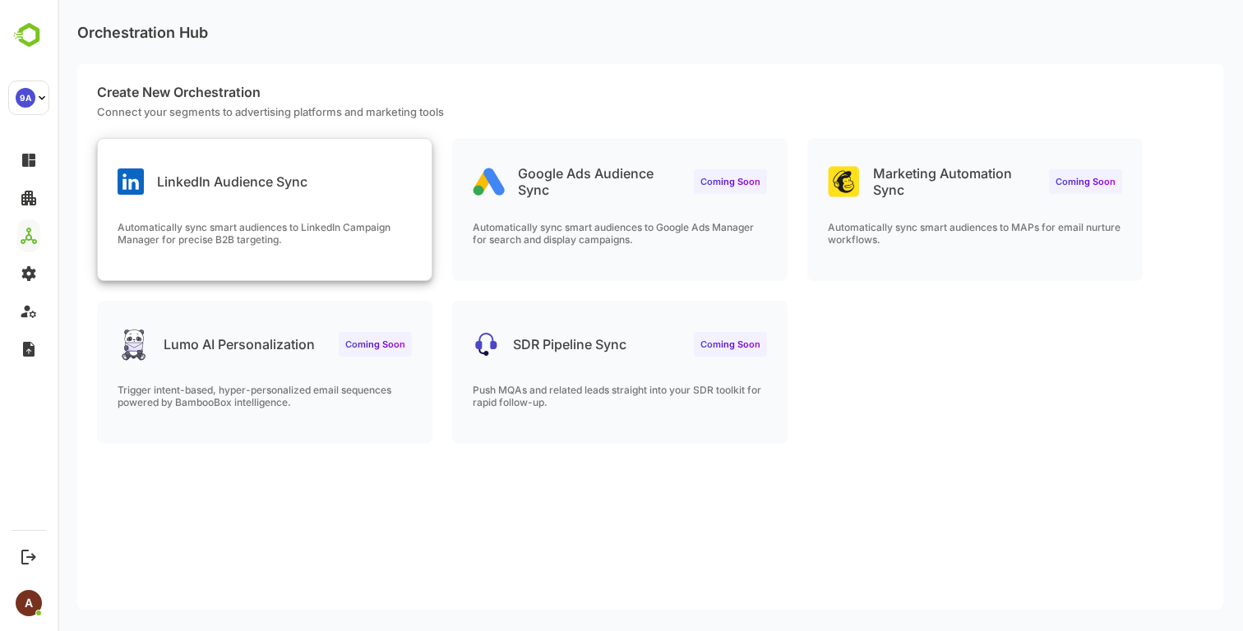
click at [327, 209] on div "LinkedIn Audience Sync Automatically sync smart audiences to LinkedIn Campaign …" at bounding box center [265, 209] width 334 height 141
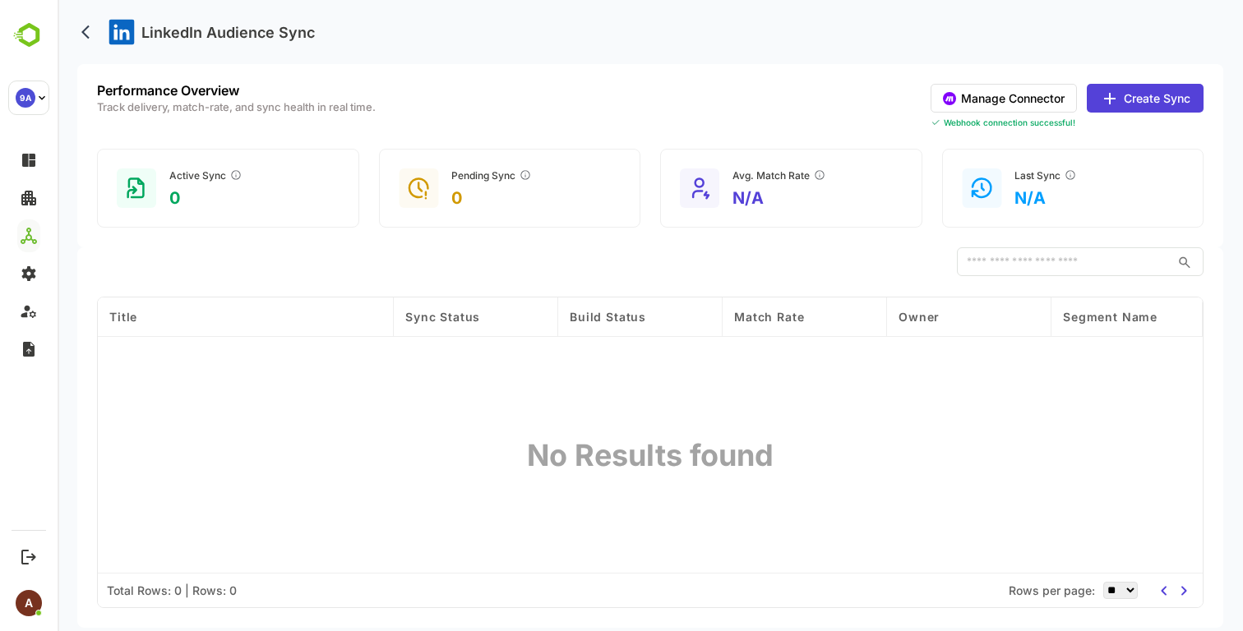
click at [979, 103] on button "Manage Connector" at bounding box center [1004, 98] width 146 height 29
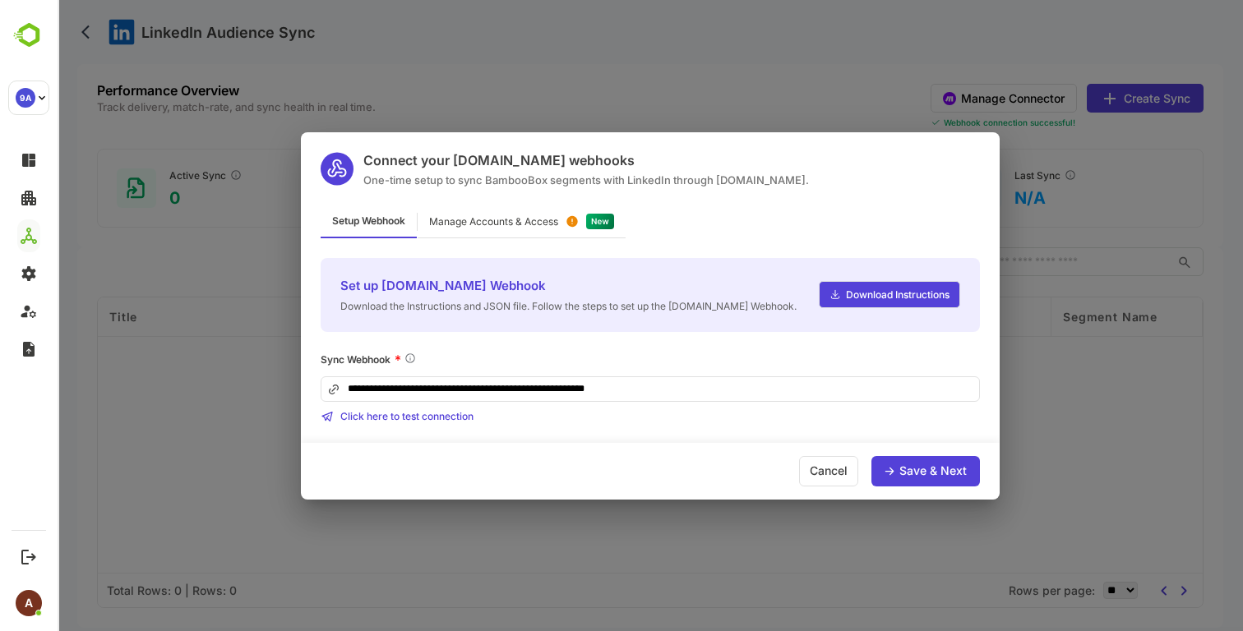
click at [533, 232] on div "Manage Accounts & Access" at bounding box center [522, 222] width 208 height 32
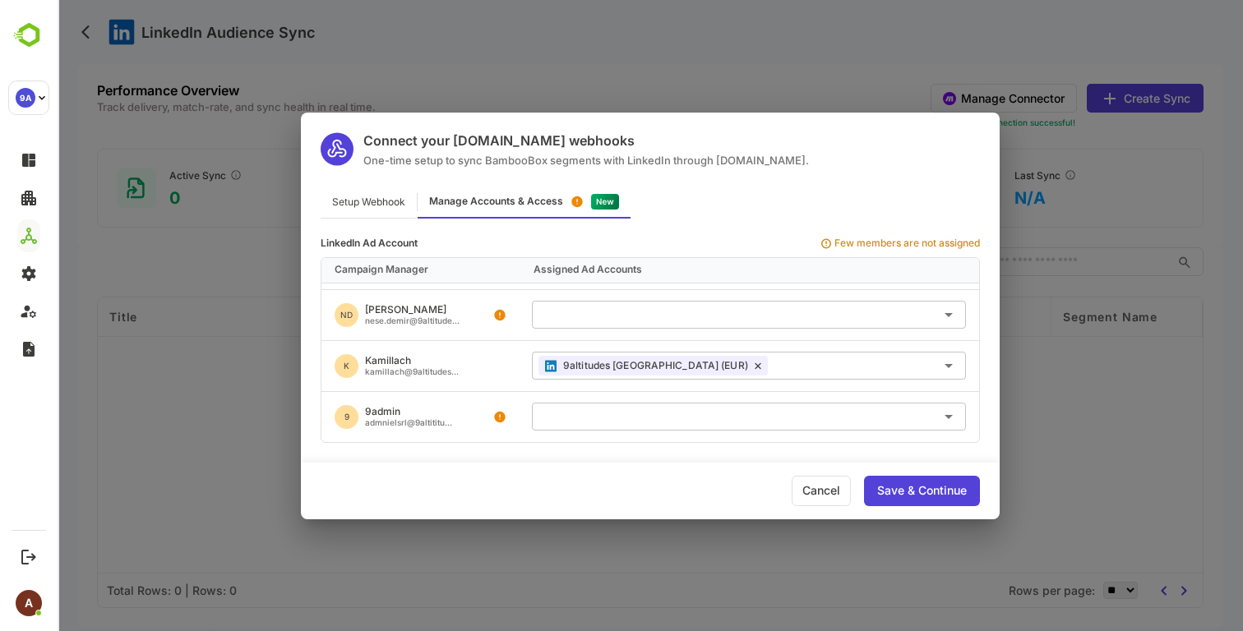
scroll to position [717, 0]
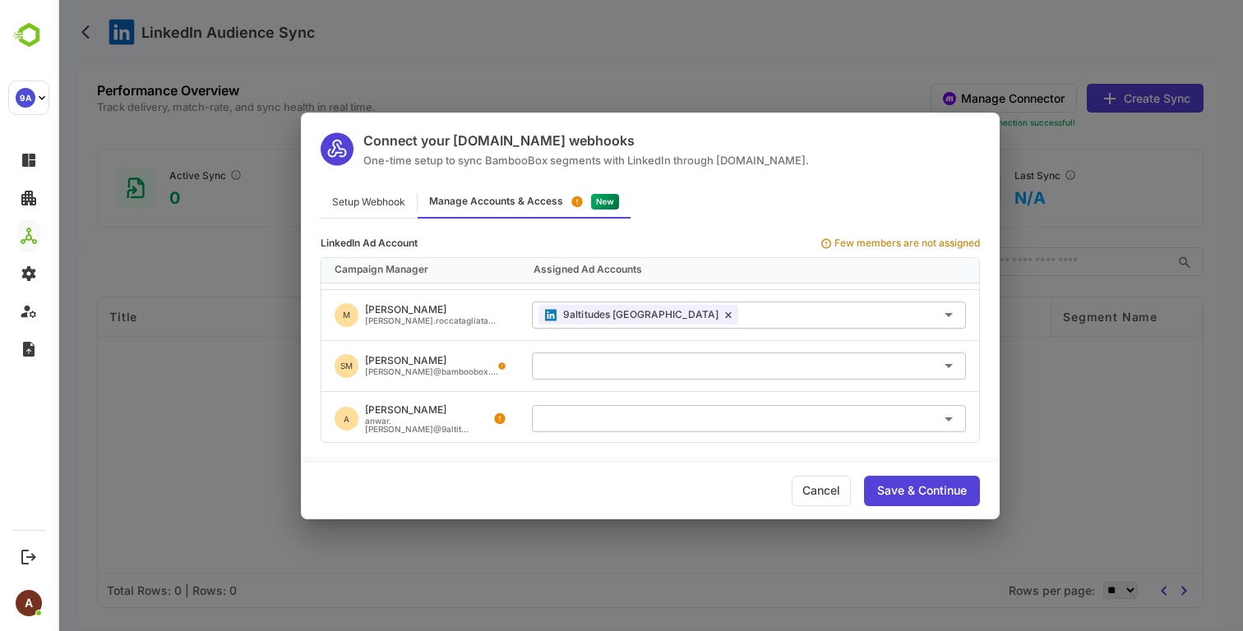
click at [832, 501] on div "Cancel" at bounding box center [821, 491] width 59 height 30
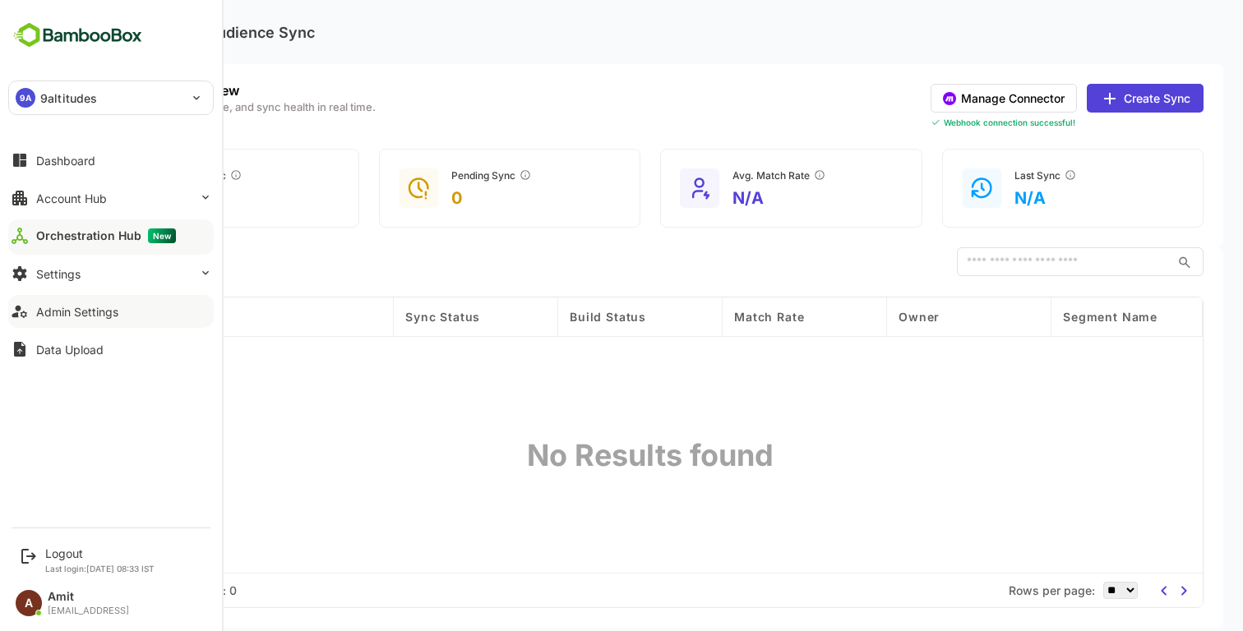
click at [103, 317] on div "Admin Settings" at bounding box center [77, 312] width 82 height 14
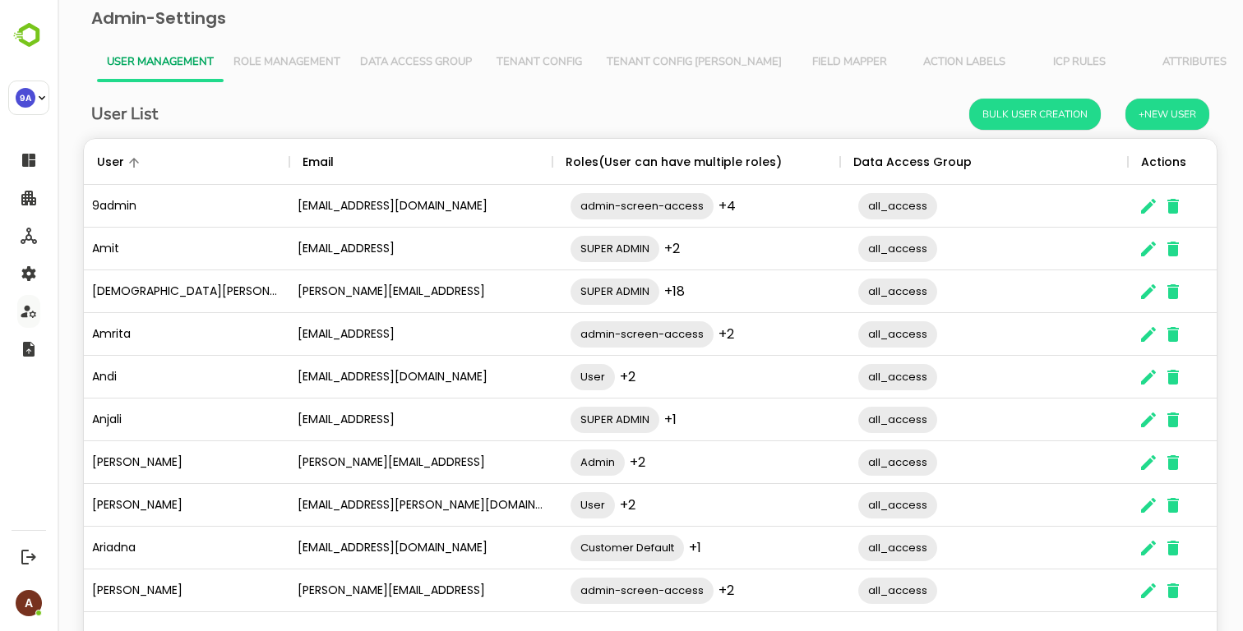
scroll to position [74, 0]
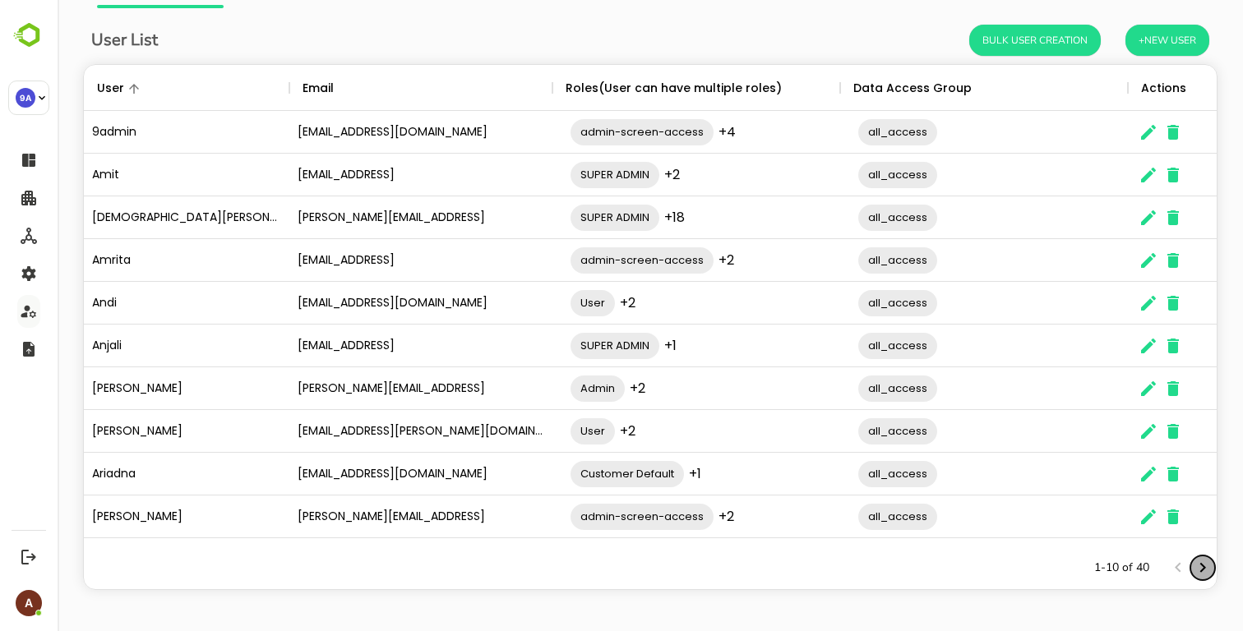
click at [1203, 568] on icon "Next page" at bounding box center [1203, 568] width 20 height 20
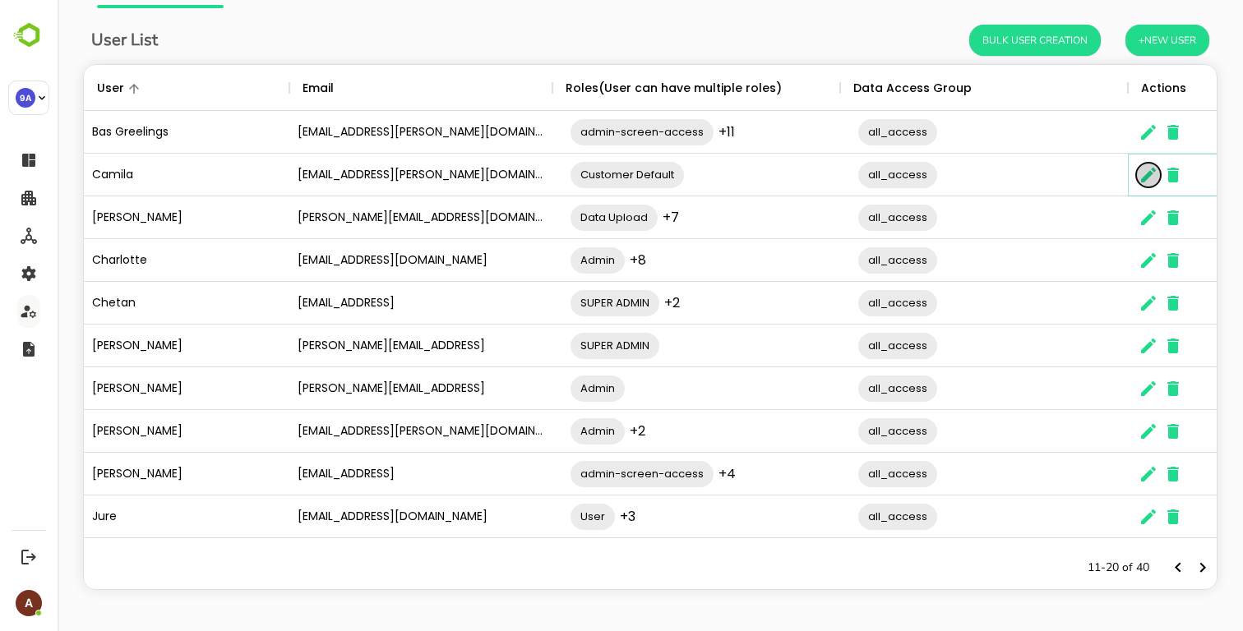
click at [1154, 174] on icon "The User Data" at bounding box center [1149, 175] width 20 height 20
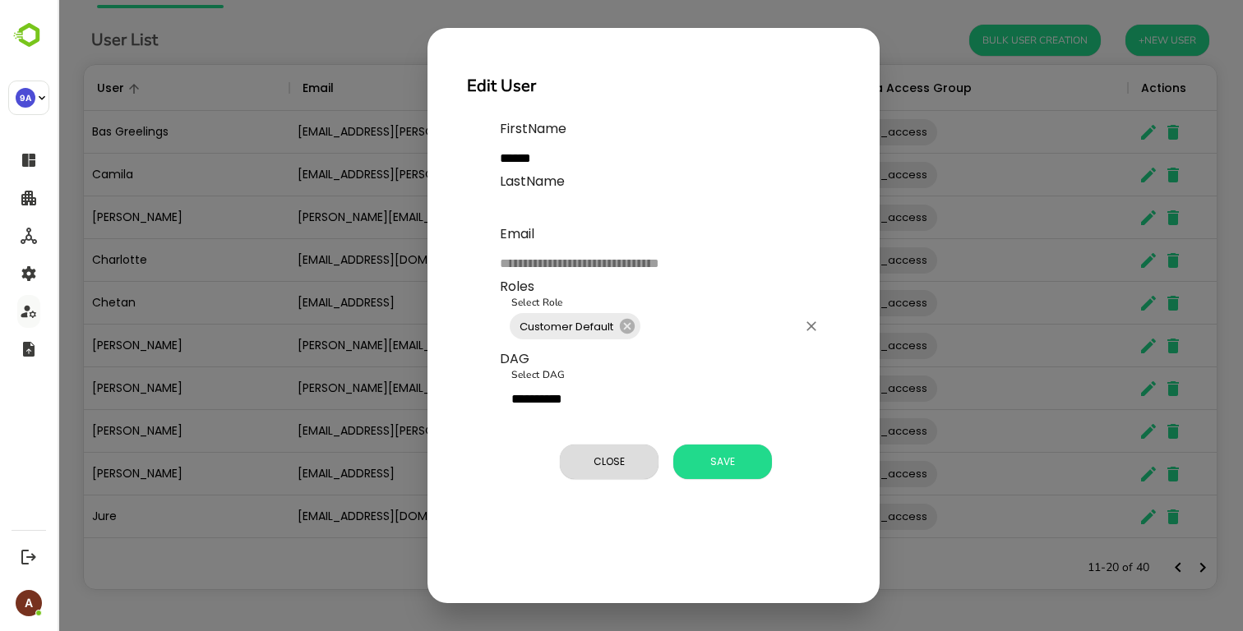
click at [684, 325] on input "Select Role" at bounding box center [720, 326] width 154 height 31
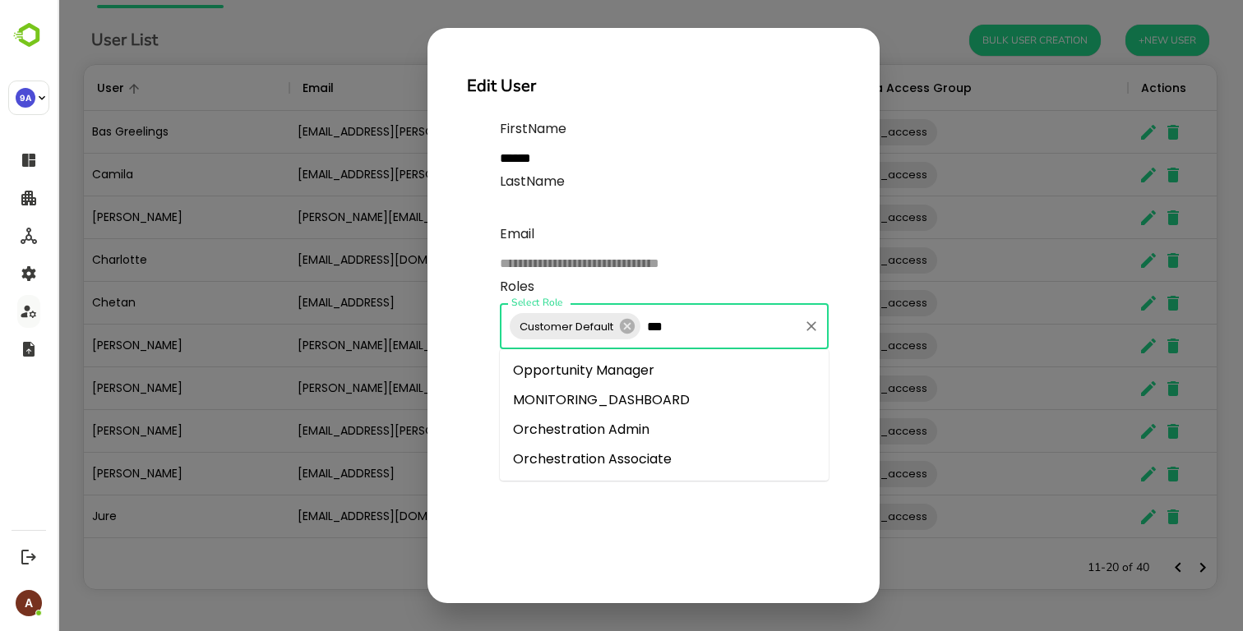
type input "****"
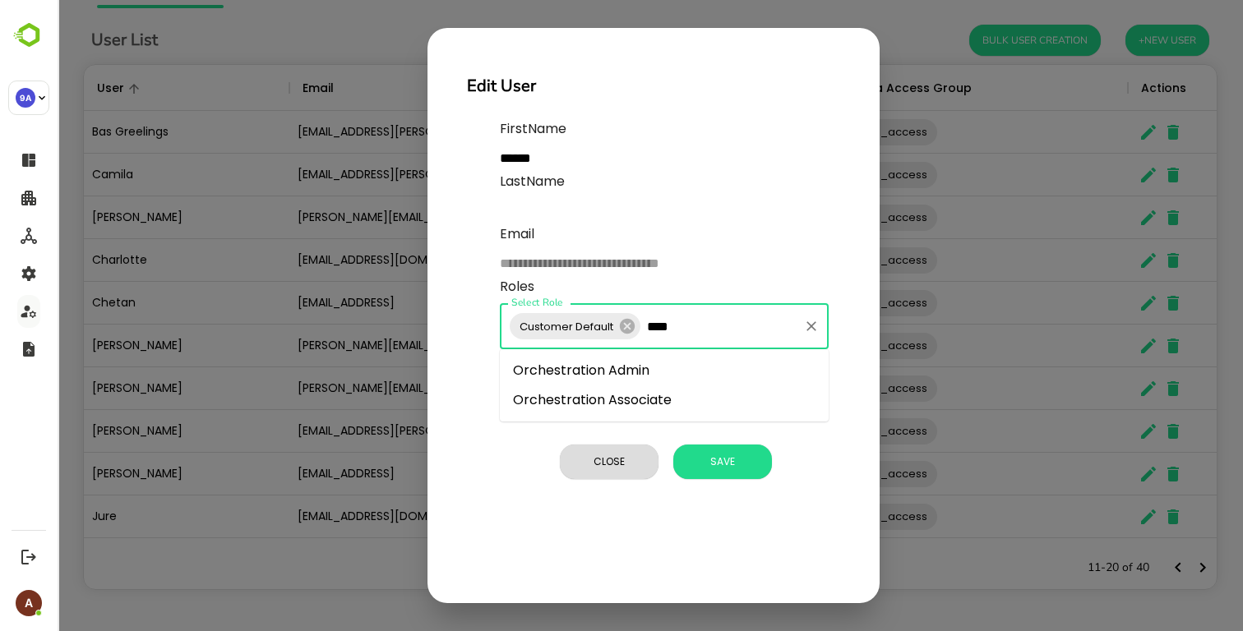
click at [654, 395] on li "Orchestration Associate" at bounding box center [664, 401] width 329 height 30
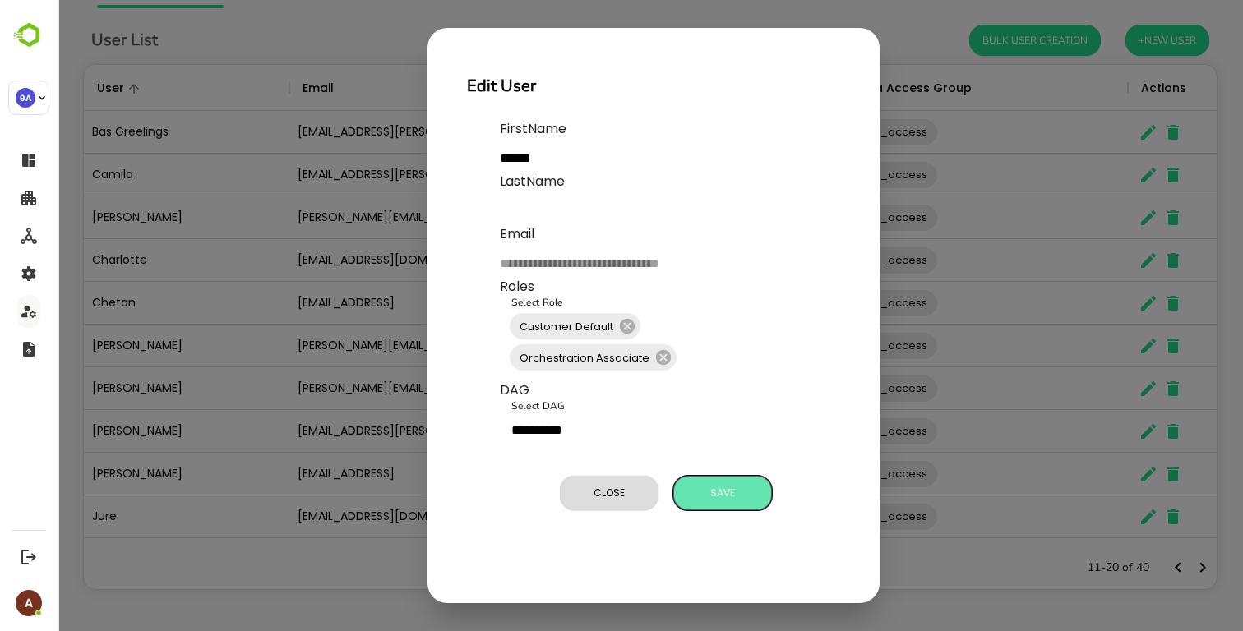
click at [715, 488] on span "Save" at bounding box center [723, 493] width 82 height 21
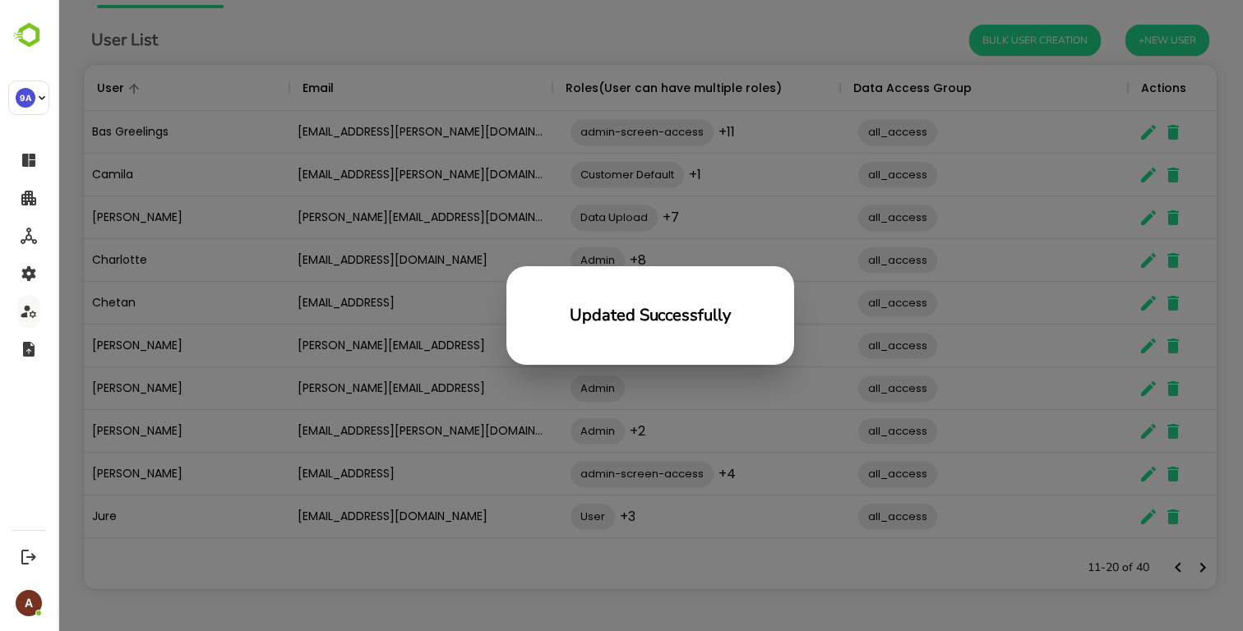
click at [699, 549] on div "Updated Successfully" at bounding box center [651, 315] width 1186 height 631
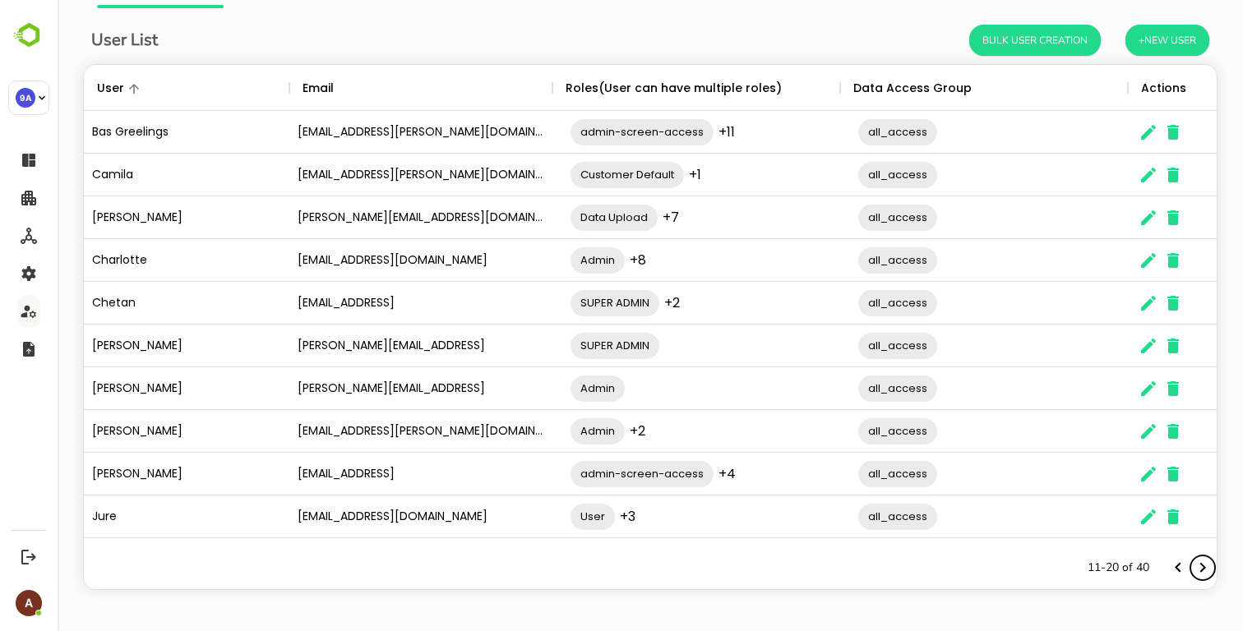
click at [1200, 563] on icon "Next page" at bounding box center [1203, 568] width 6 height 10
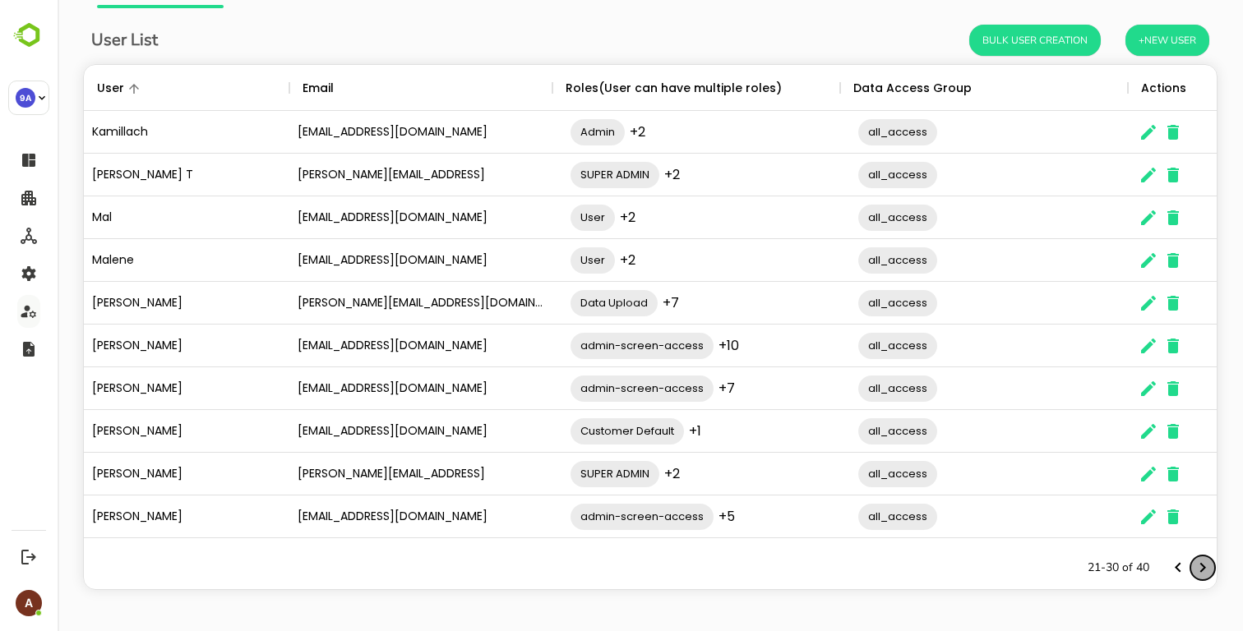
click at [1200, 563] on icon "Next page" at bounding box center [1203, 568] width 6 height 10
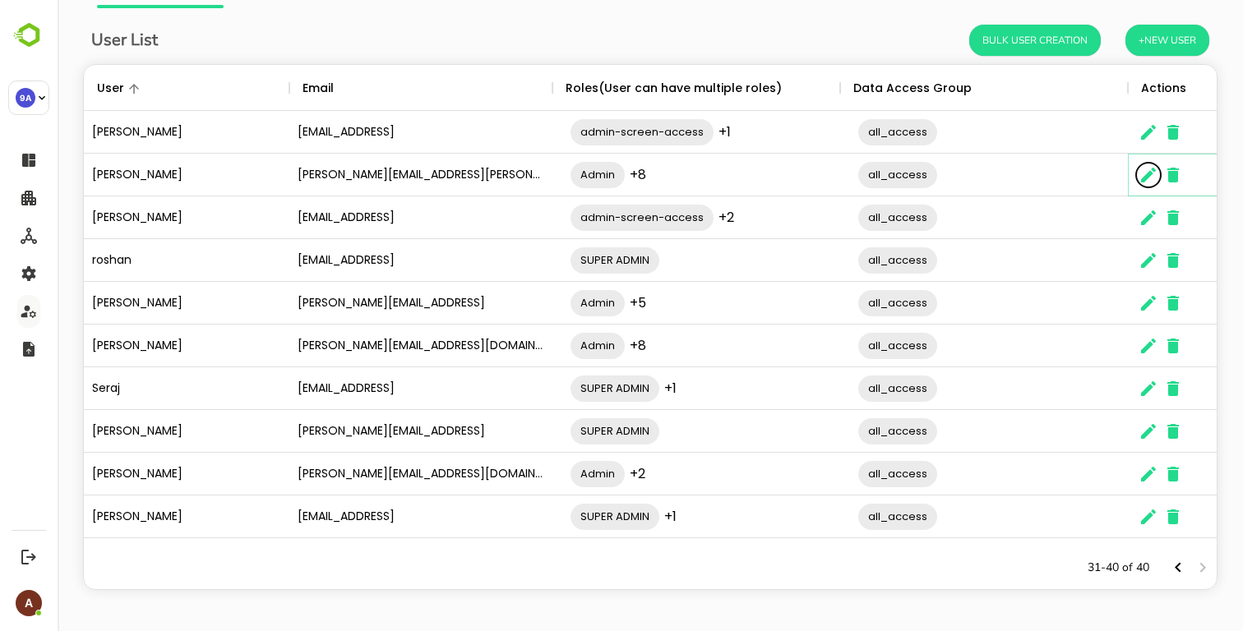
click at [1145, 175] on icon "The User Data" at bounding box center [1148, 175] width 15 height 15
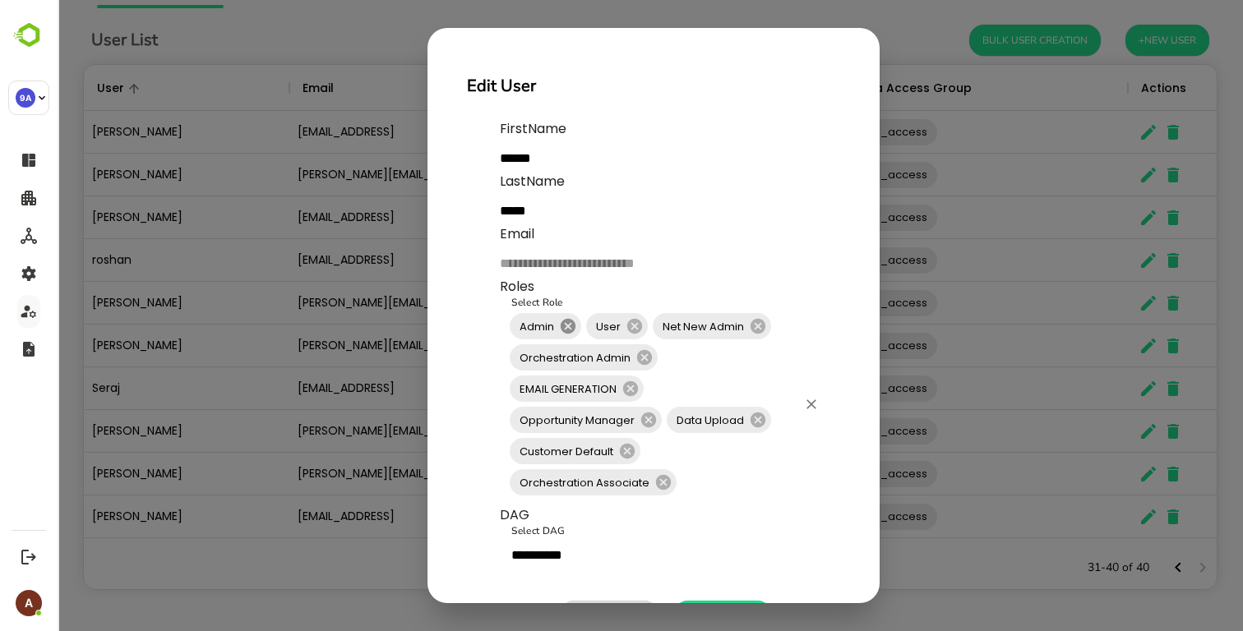
click at [571, 328] on icon at bounding box center [568, 326] width 18 height 18
click at [560, 326] on icon at bounding box center [558, 326] width 15 height 15
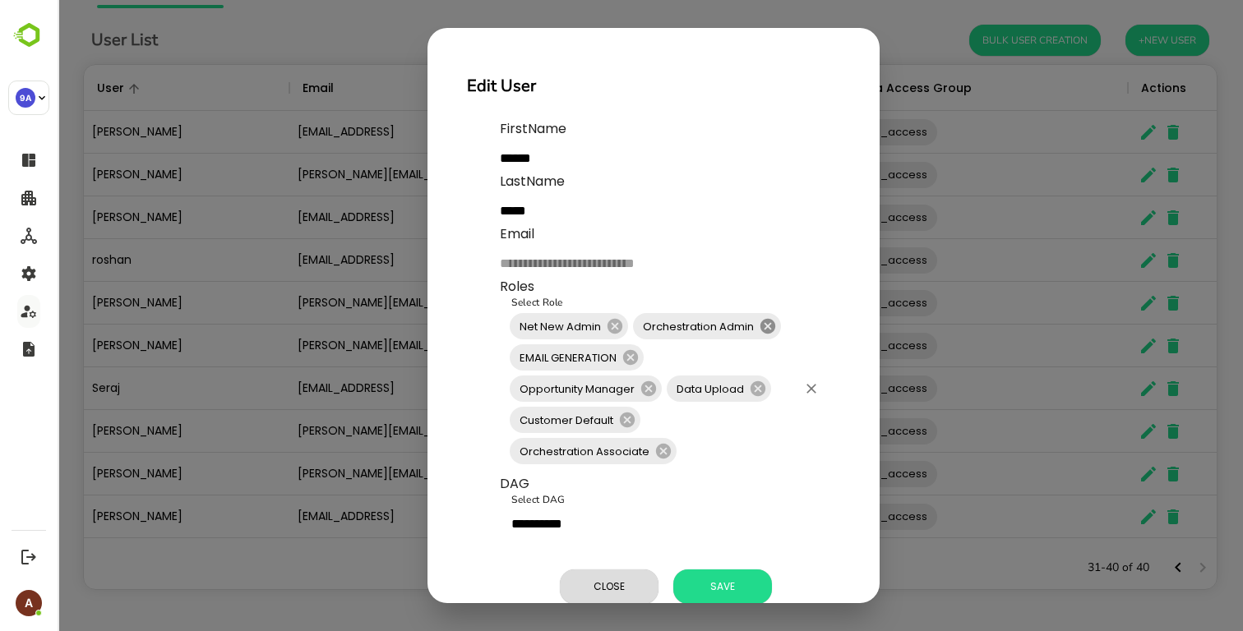
click at [763, 327] on icon at bounding box center [768, 326] width 15 height 15
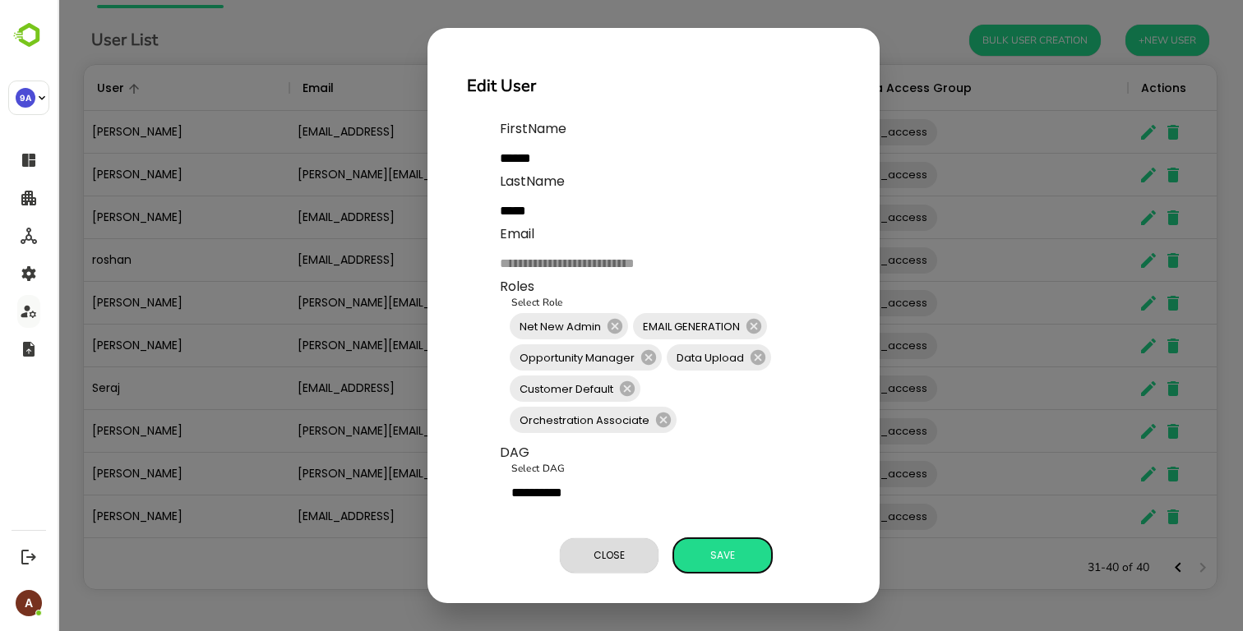
click at [725, 560] on span "Save" at bounding box center [723, 555] width 82 height 21
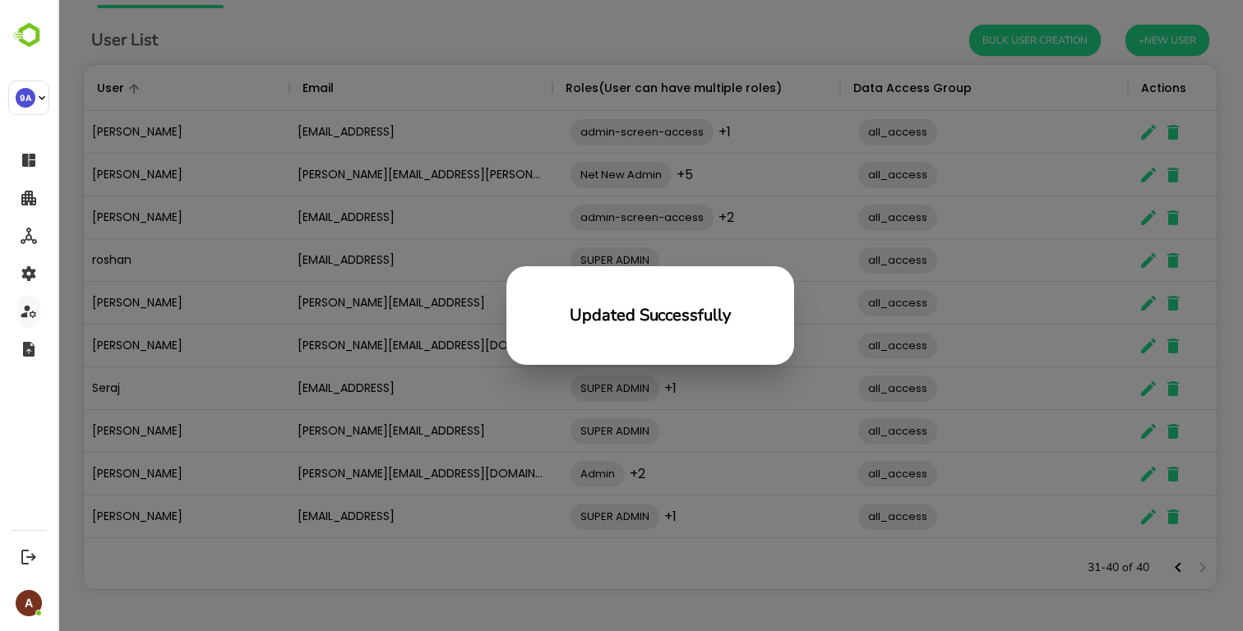
click at [439, 309] on div "Updated Successfully" at bounding box center [651, 315] width 1186 height 631
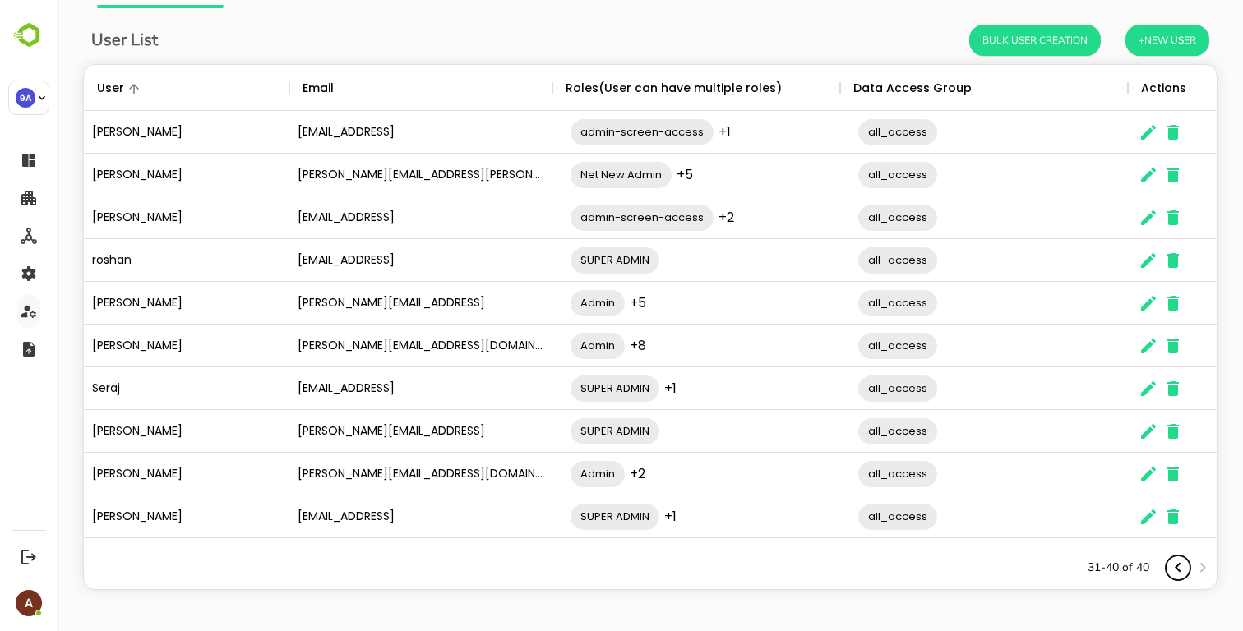
click at [1178, 562] on icon "Previous page" at bounding box center [1178, 568] width 20 height 20
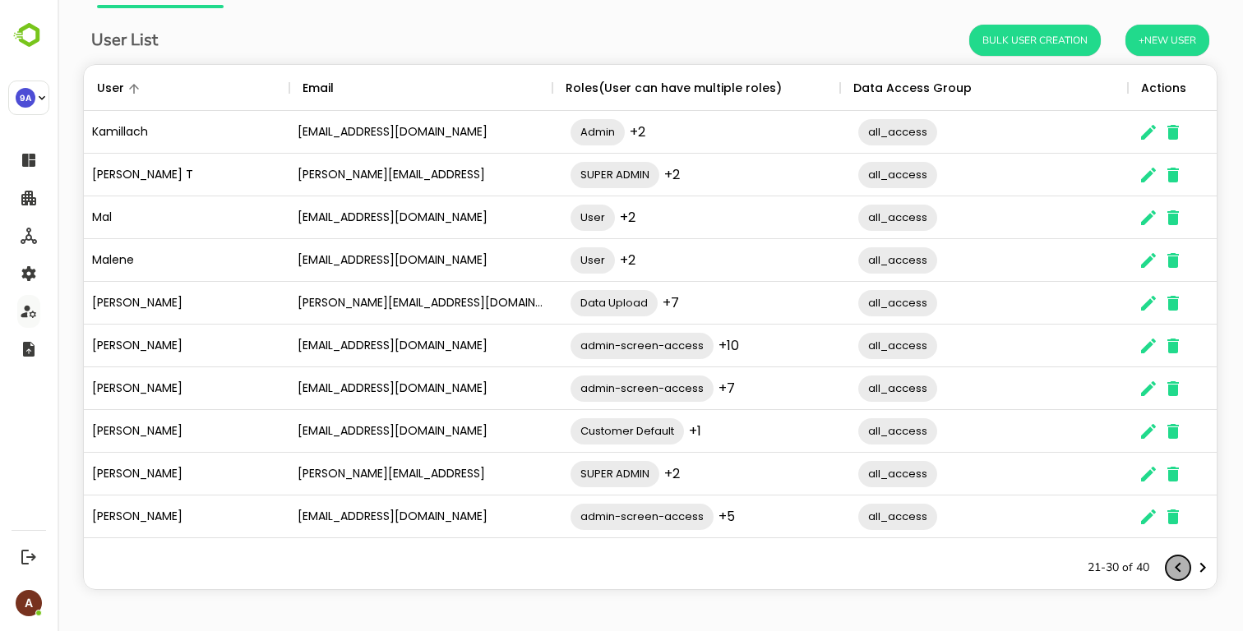
click at [1178, 562] on icon "Previous page" at bounding box center [1178, 568] width 20 height 20
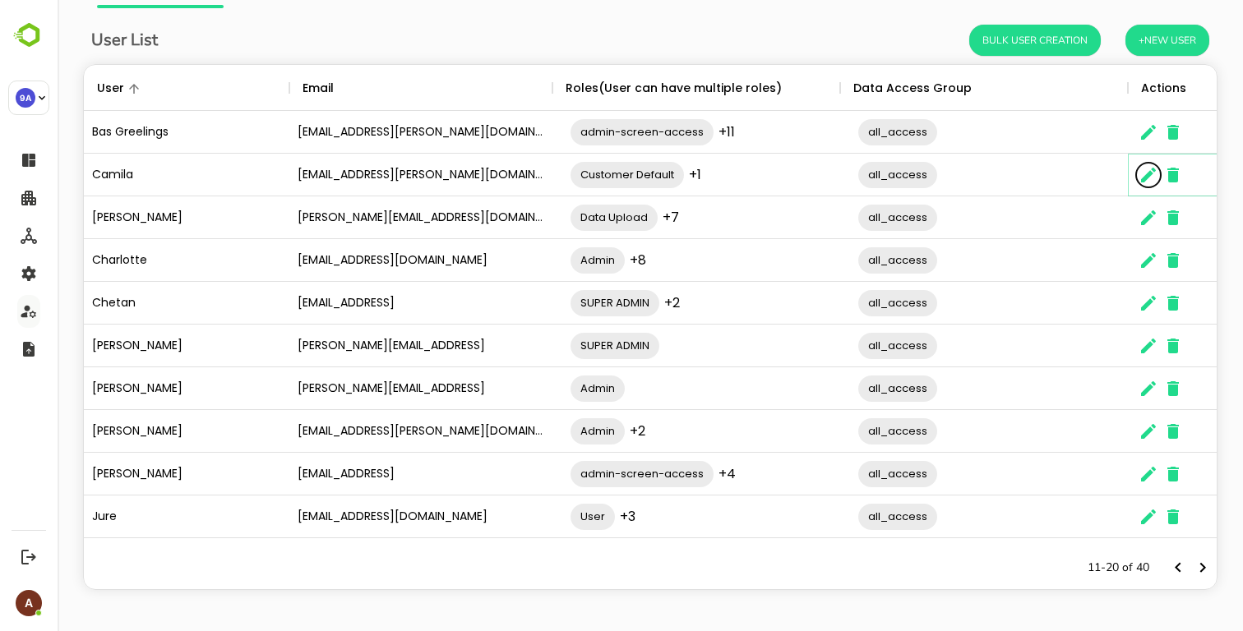
click at [1143, 175] on icon "The User Data" at bounding box center [1149, 175] width 20 height 20
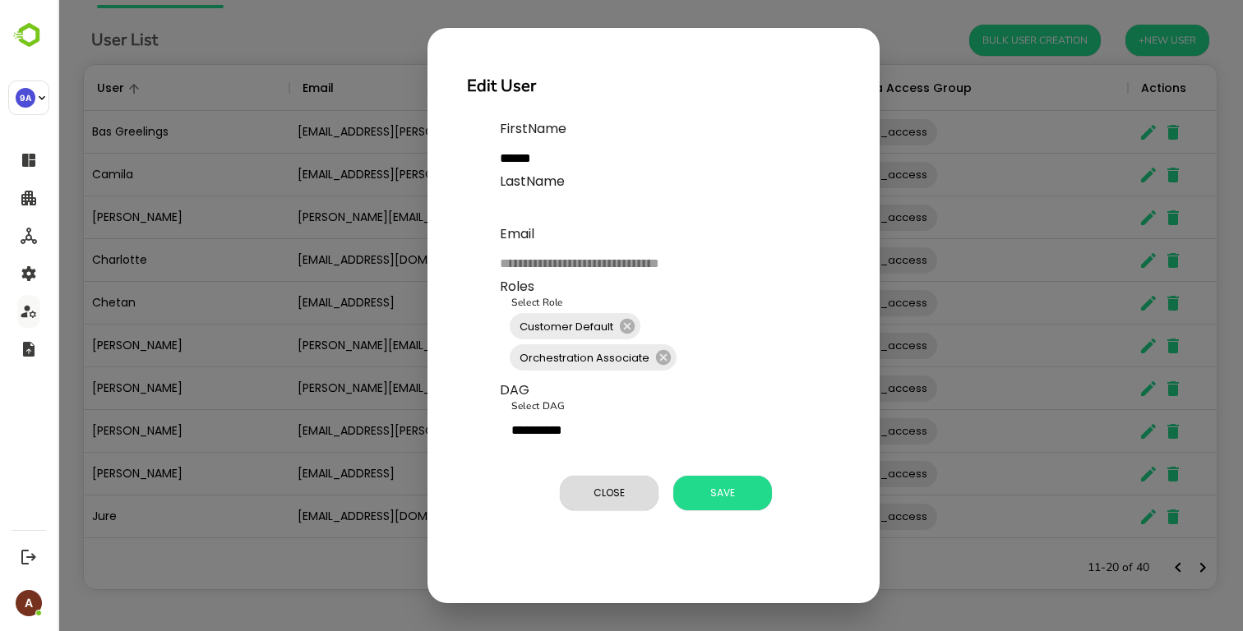
click at [639, 218] on input "text" at bounding box center [623, 211] width 247 height 26
paste input "**********"
type input "**********"
click at [631, 214] on input "**********" at bounding box center [623, 211] width 247 height 26
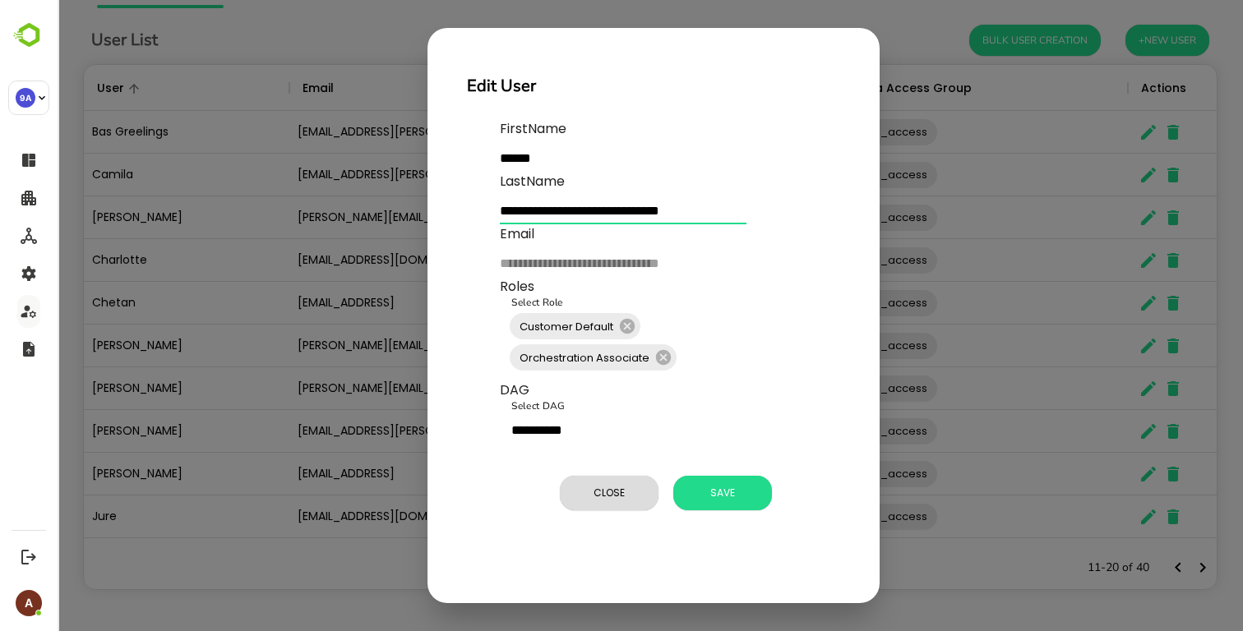
click at [631, 214] on input "**********" at bounding box center [623, 211] width 247 height 26
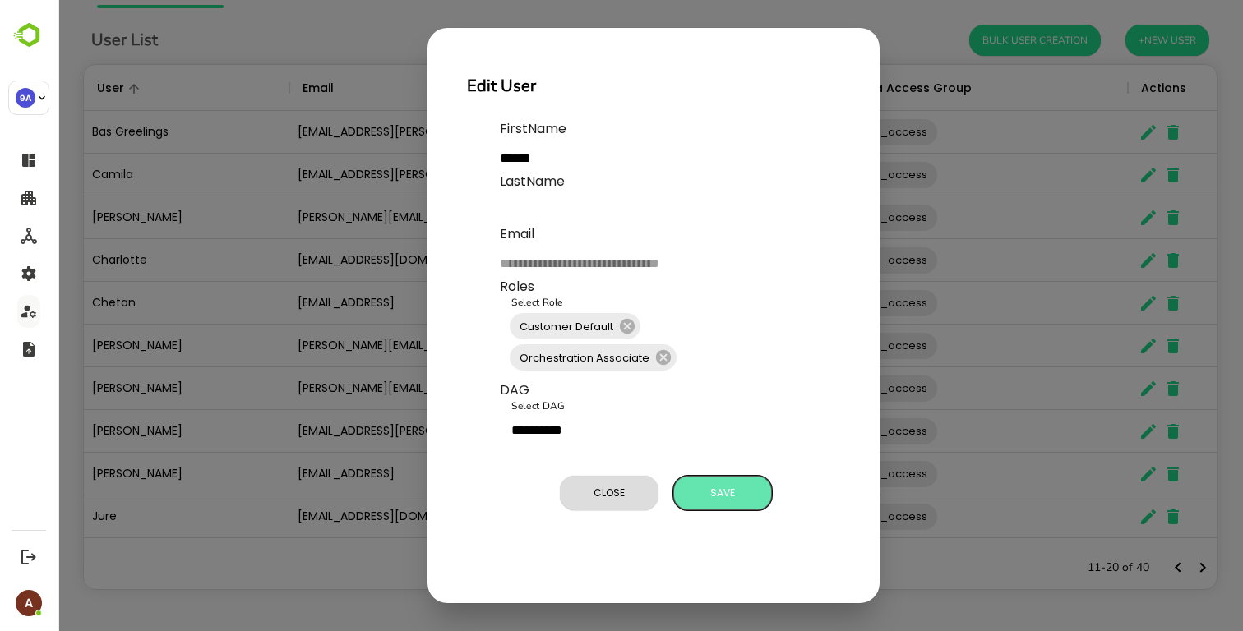
click at [724, 495] on span "Save" at bounding box center [723, 493] width 82 height 21
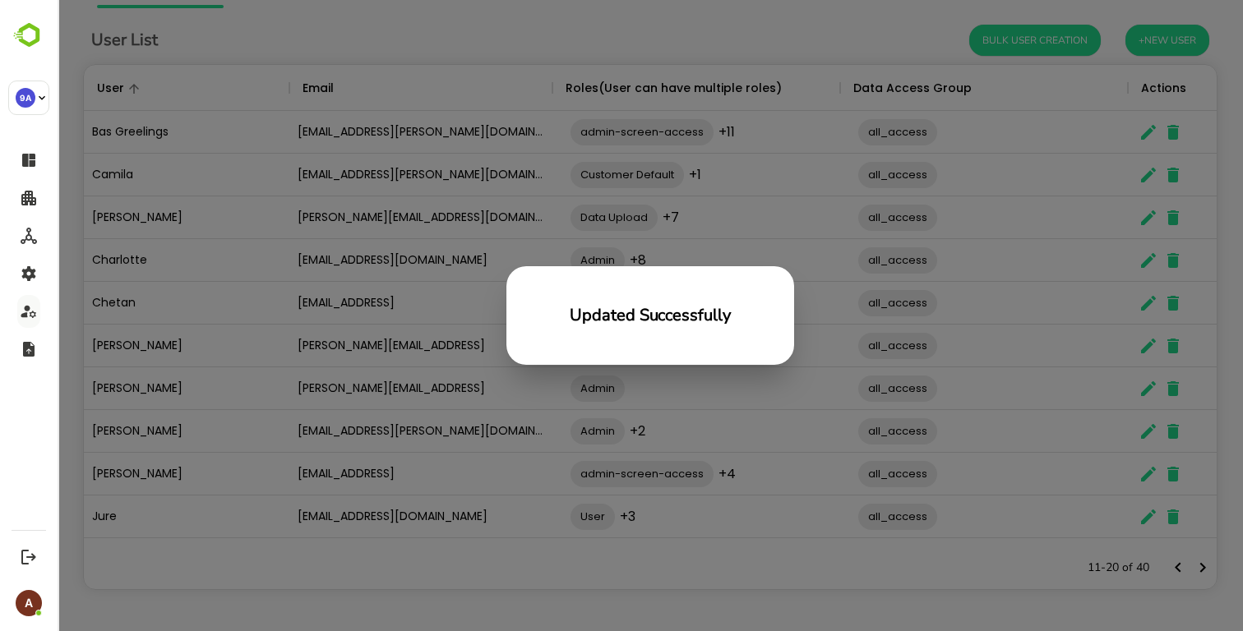
click at [553, 47] on div "Updated Successfully" at bounding box center [651, 315] width 1186 height 631
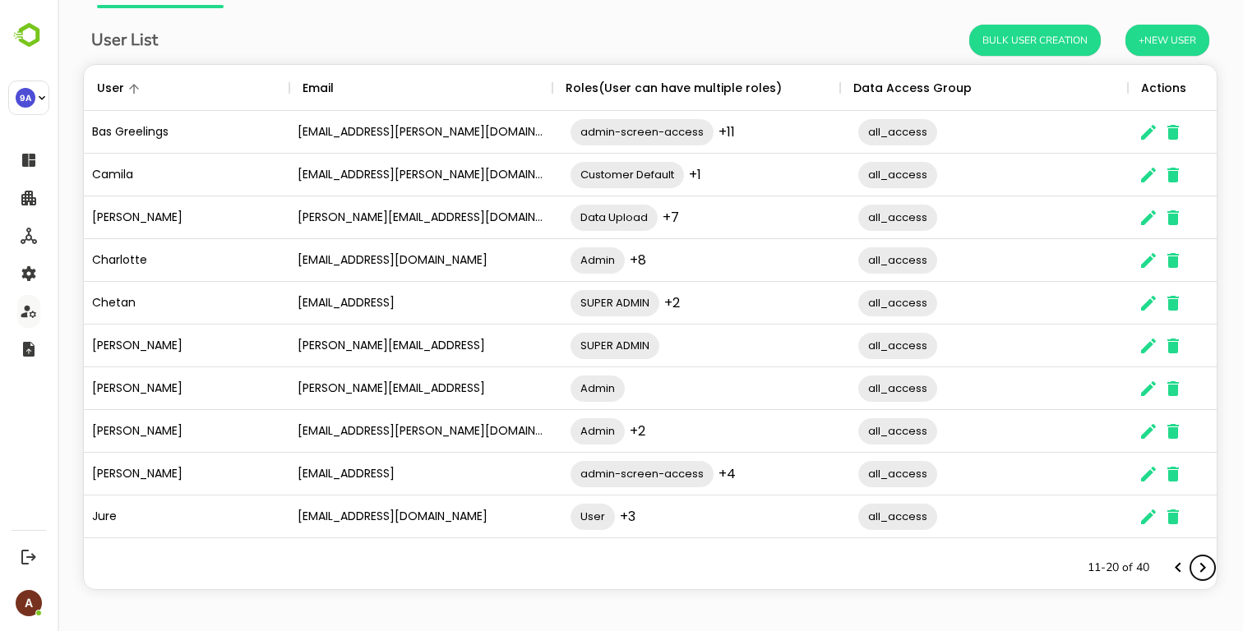
click at [1206, 565] on icon "Next page" at bounding box center [1203, 568] width 20 height 20
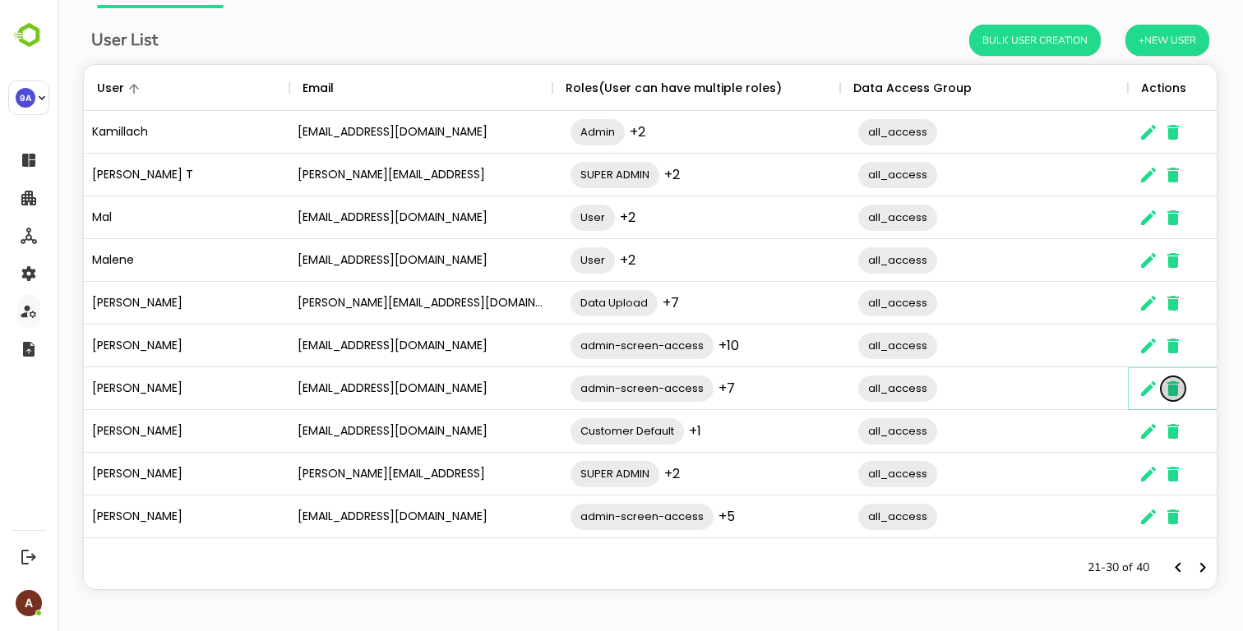
click at [1169, 391] on icon "The User Data" at bounding box center [1174, 389] width 12 height 15
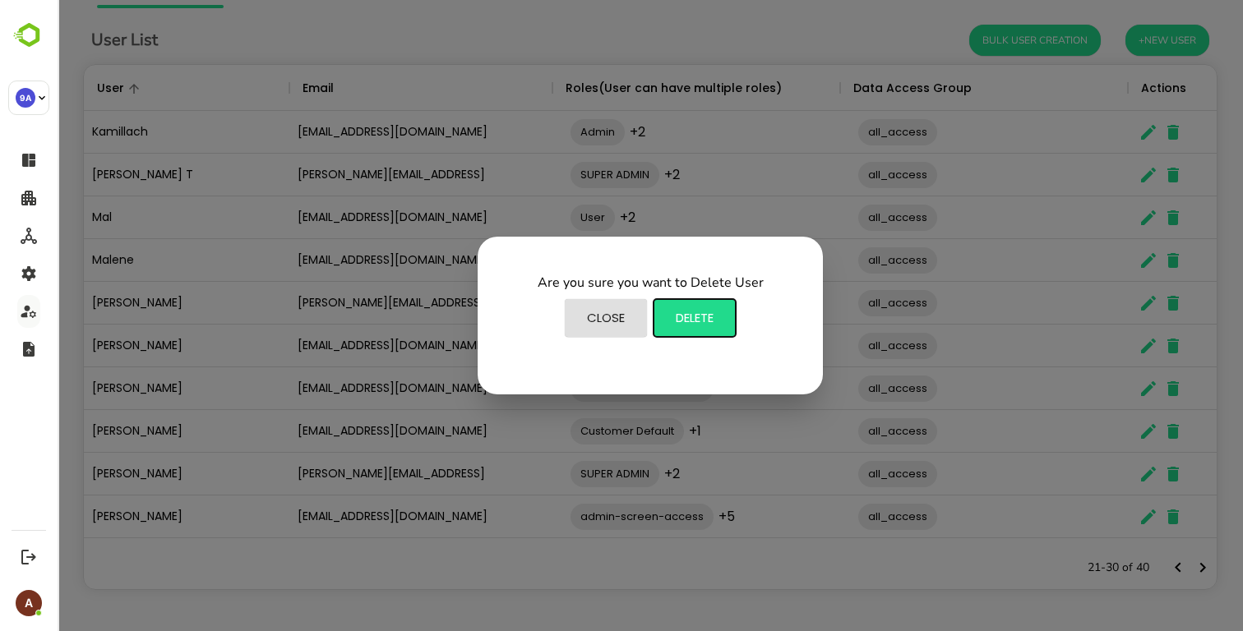
click at [687, 320] on span "Delete" at bounding box center [695, 318] width 66 height 21
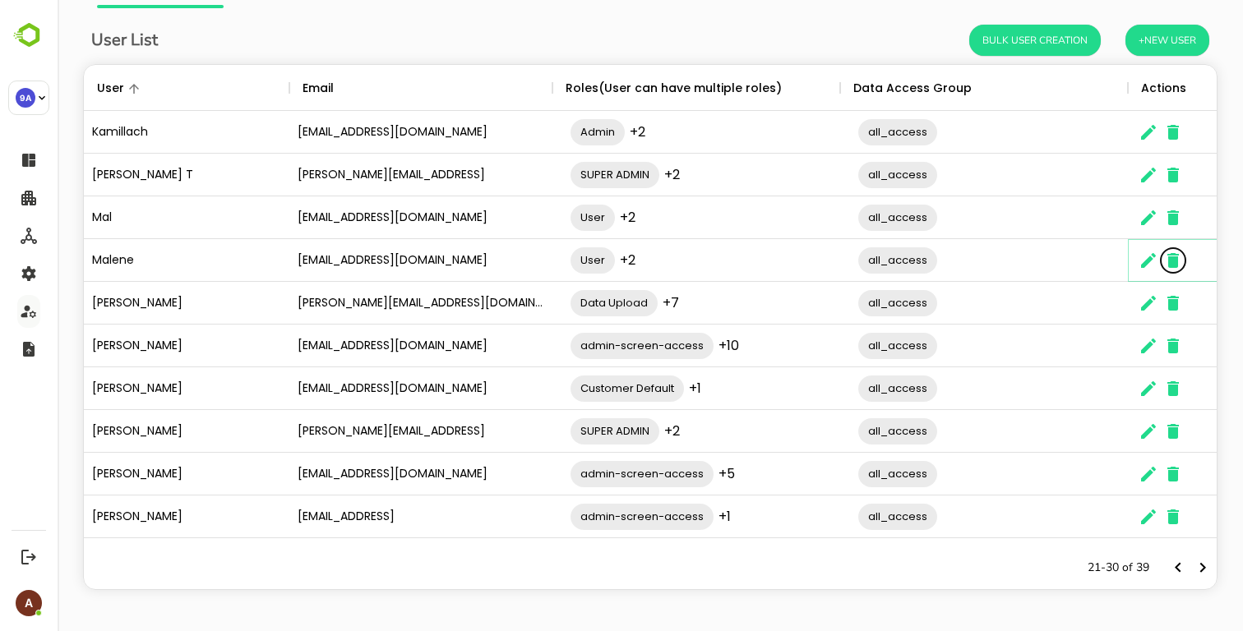
click at [1172, 262] on icon "The User Data" at bounding box center [1174, 260] width 12 height 15
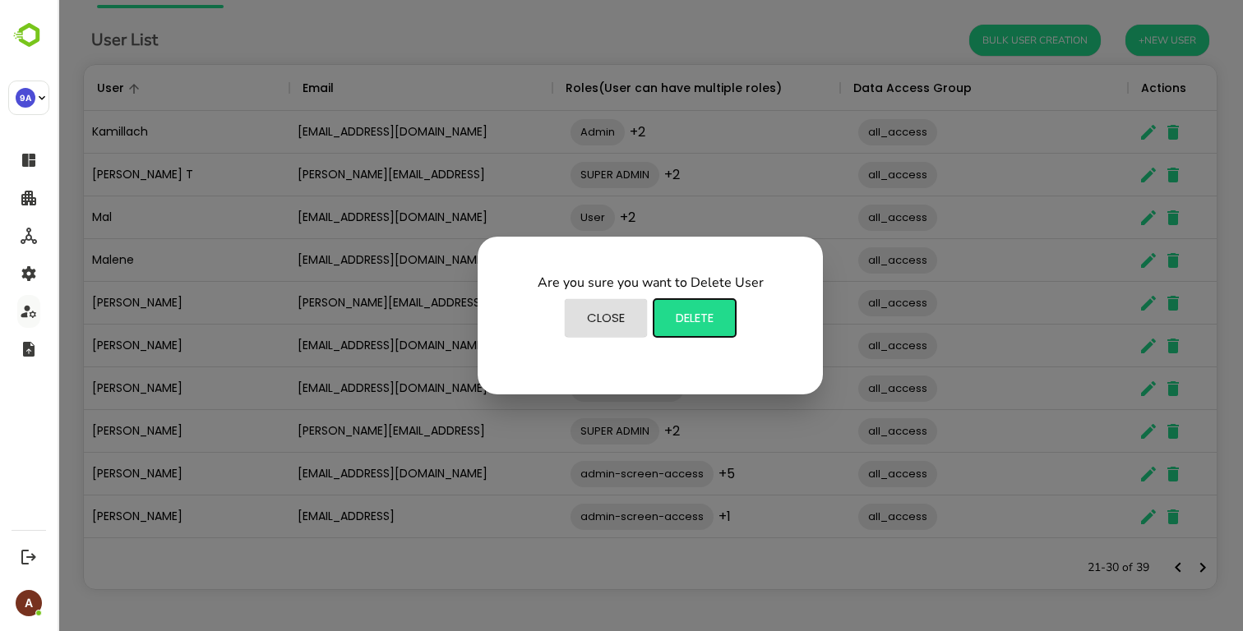
click at [705, 316] on span "Delete" at bounding box center [695, 318] width 66 height 21
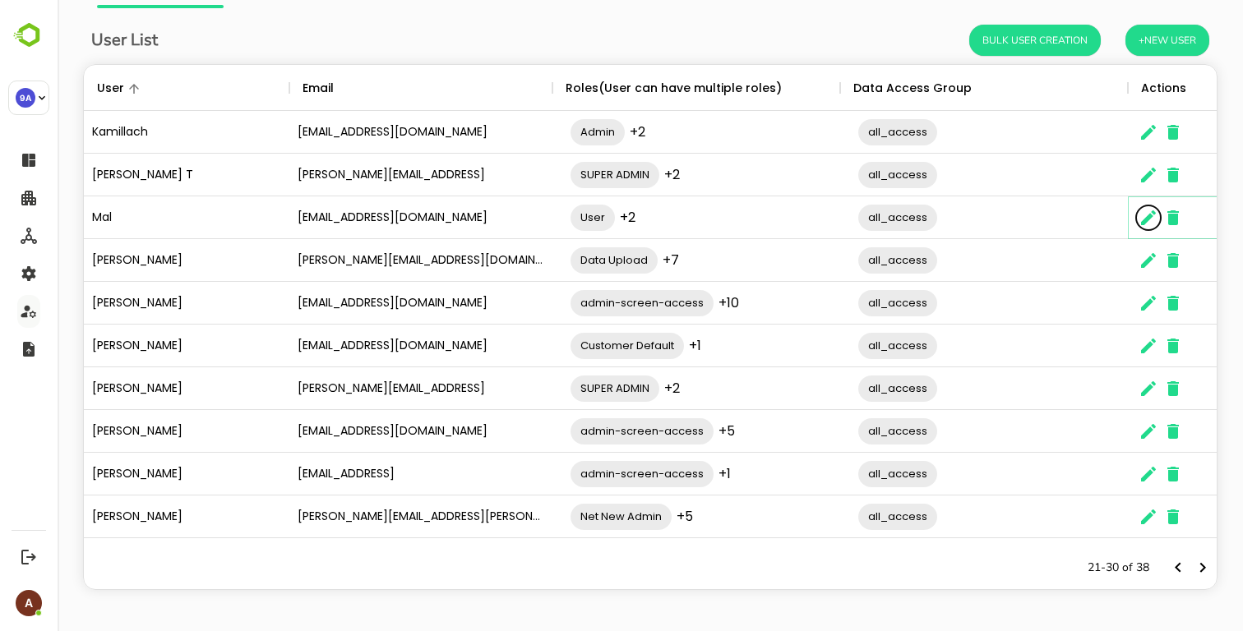
click at [1145, 215] on icon "The User Data" at bounding box center [1149, 218] width 20 height 20
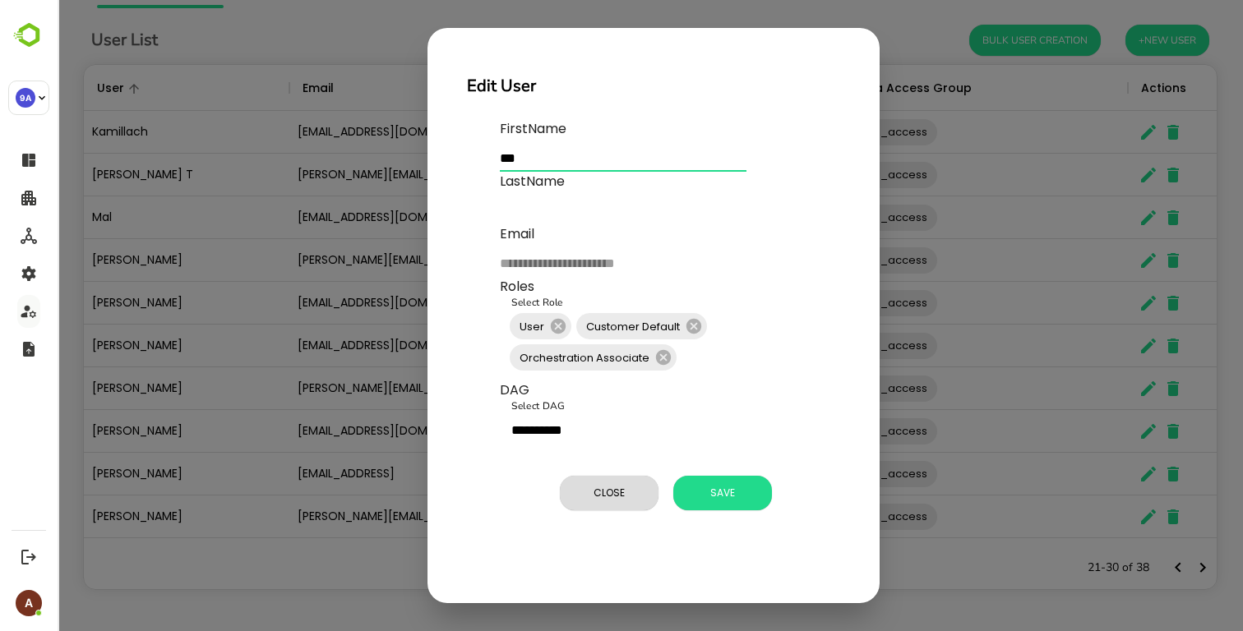
click at [550, 157] on input "***" at bounding box center [623, 159] width 247 height 26
type input "******"
click at [735, 493] on span "Save" at bounding box center [723, 493] width 82 height 21
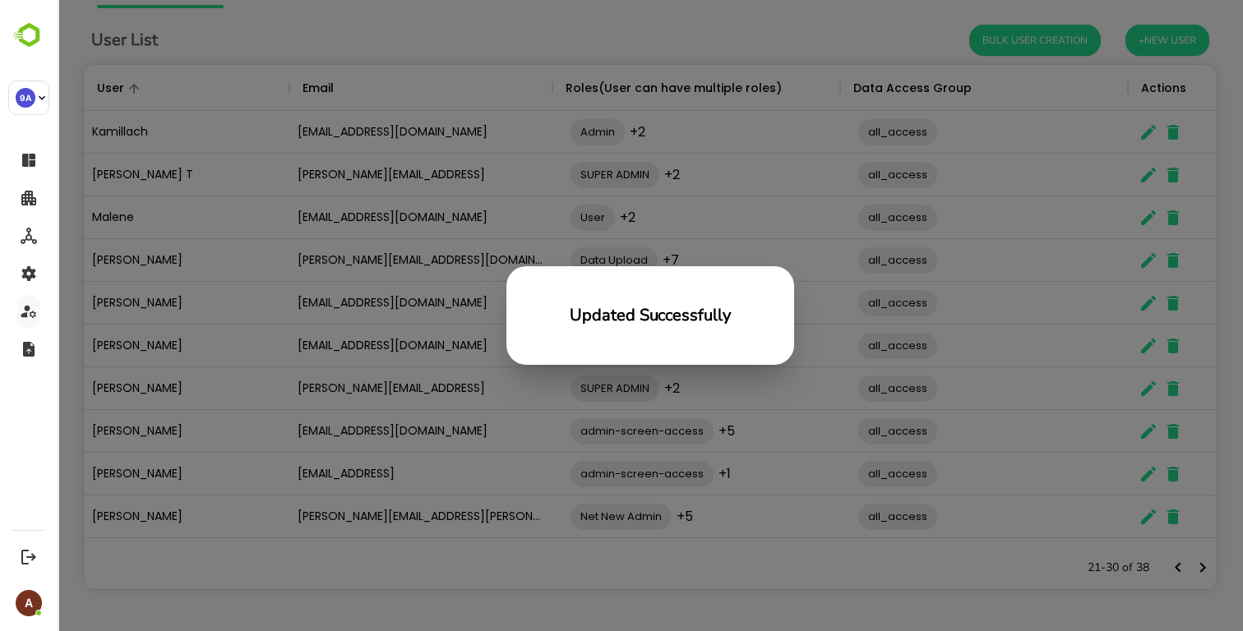
click at [444, 372] on div "Updated Successfully" at bounding box center [651, 315] width 1186 height 631
